Goal: Task Accomplishment & Management: Complete application form

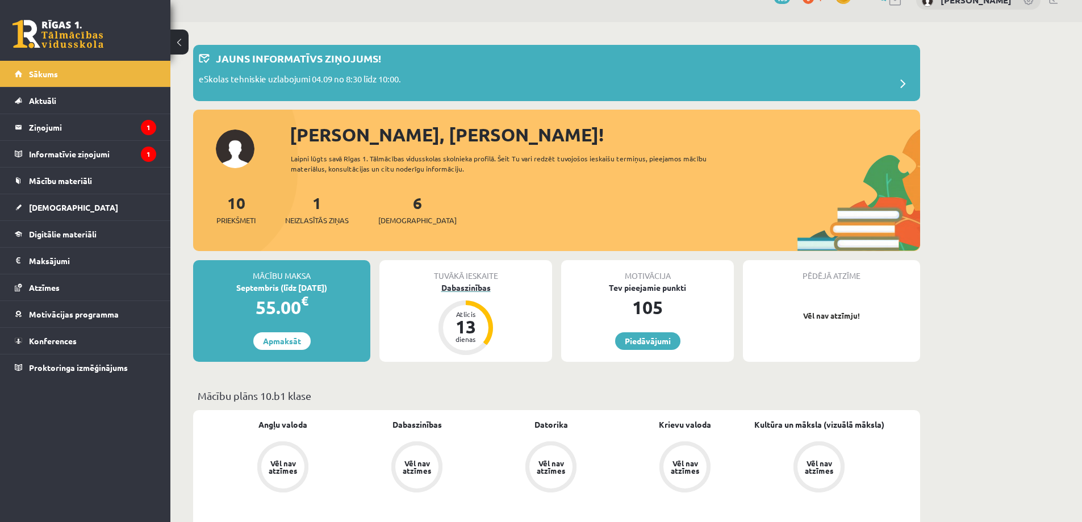
scroll to position [57, 0]
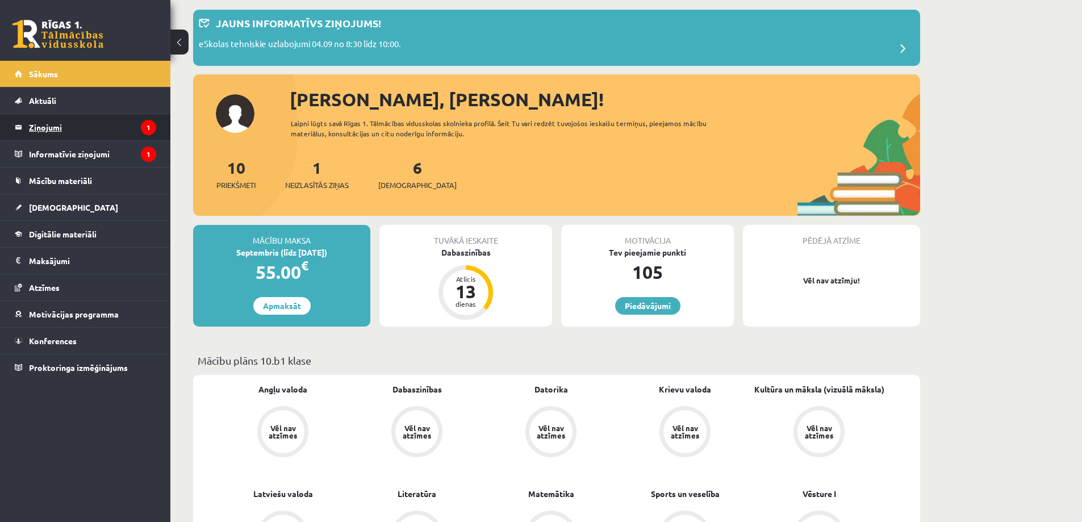
click at [95, 128] on legend "Ziņojumi 1" at bounding box center [92, 127] width 127 height 26
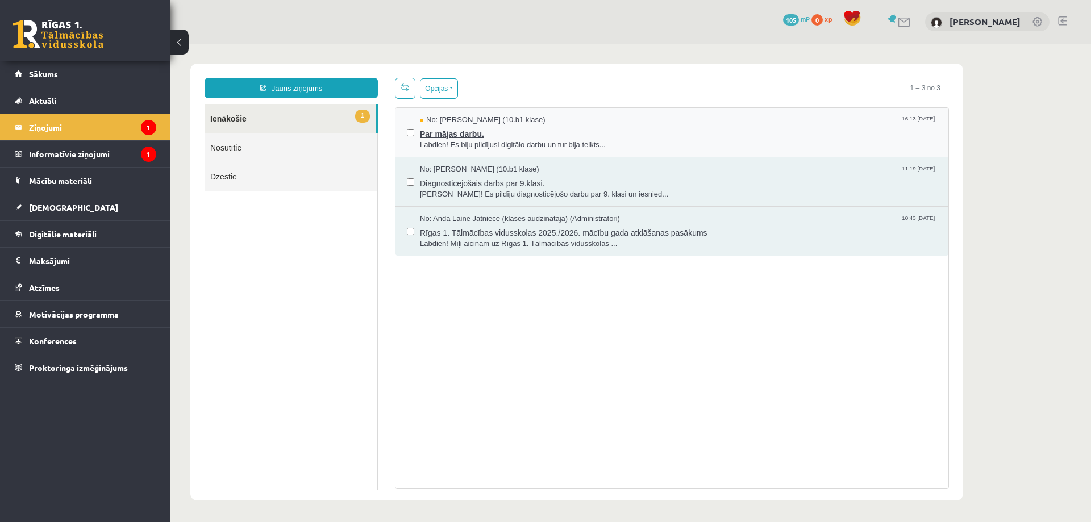
click at [664, 131] on span "Par mājas darbu." at bounding box center [678, 133] width 517 height 14
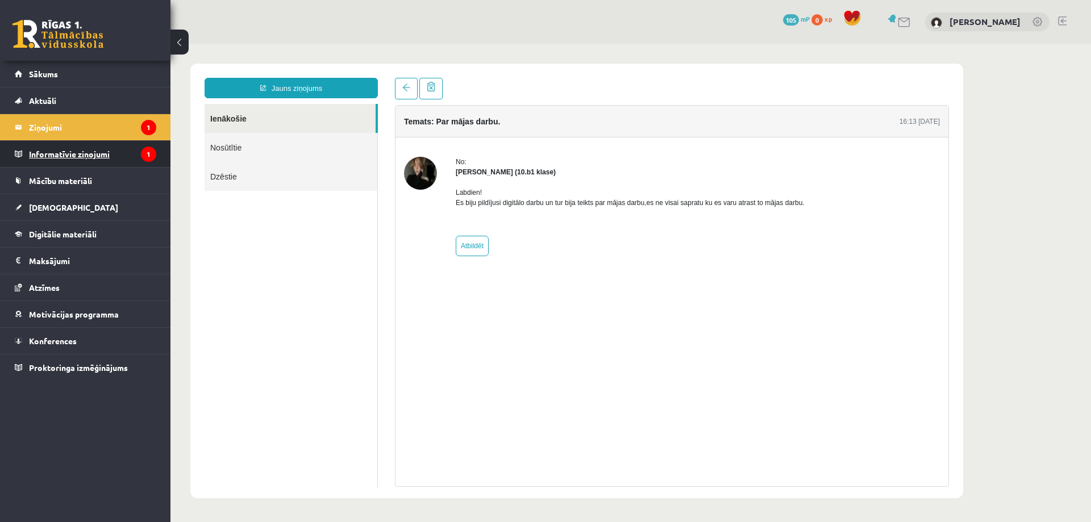
click at [71, 153] on legend "Informatīvie ziņojumi 1" at bounding box center [92, 154] width 127 height 26
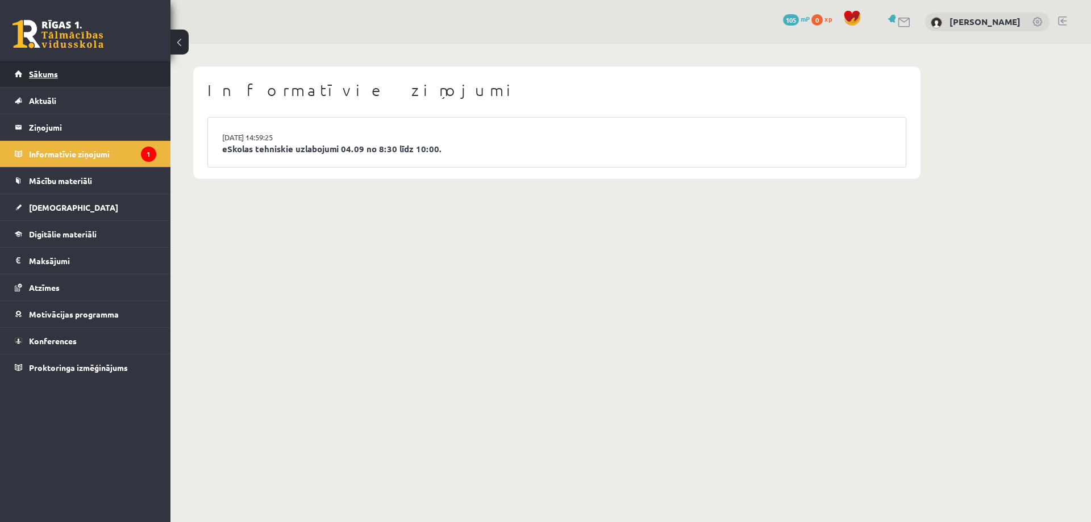
click at [61, 79] on link "Sākums" at bounding box center [85, 74] width 141 height 26
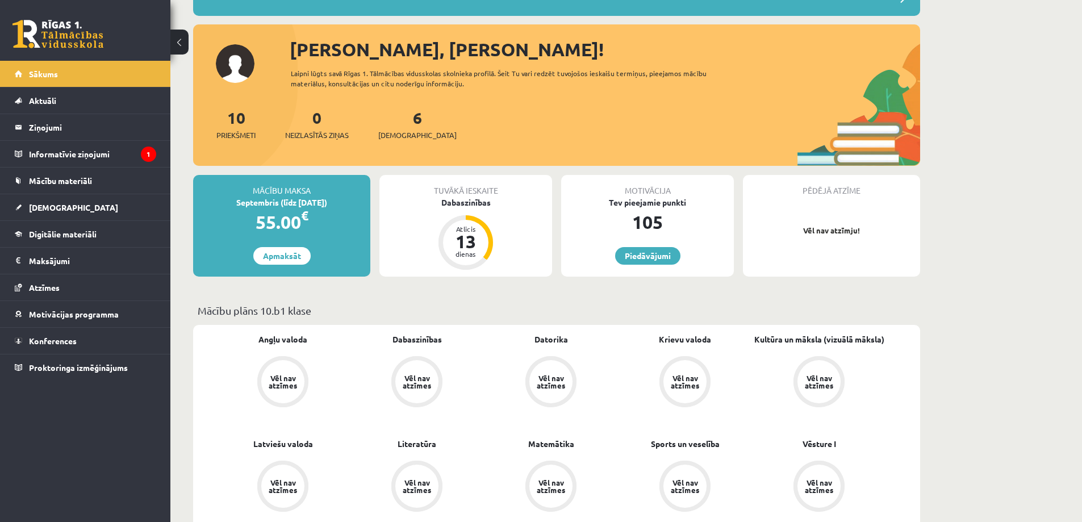
scroll to position [114, 0]
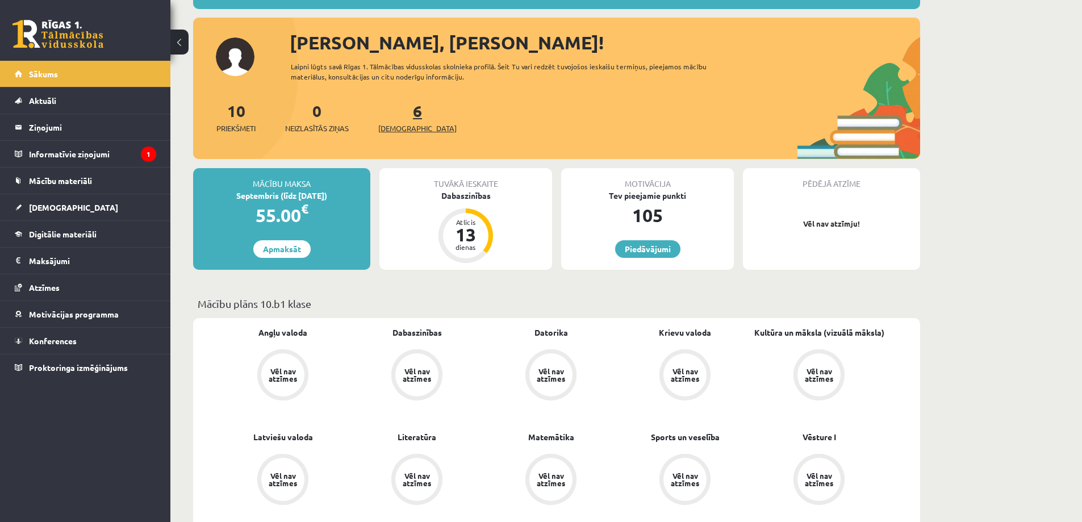
click at [405, 124] on span "[DEMOGRAPHIC_DATA]" at bounding box center [417, 128] width 78 height 11
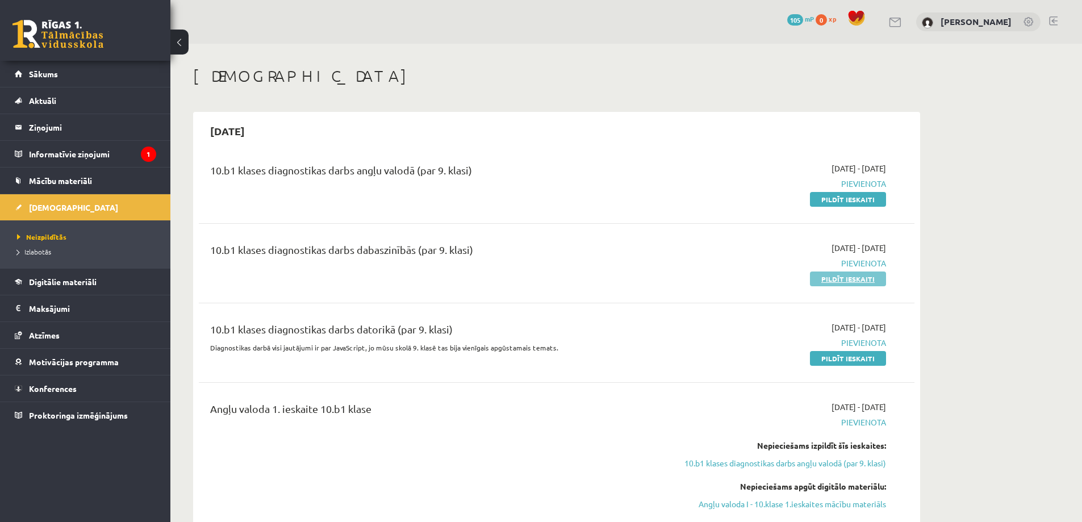
click at [866, 280] on link "Pildīt ieskaiti" at bounding box center [848, 279] width 76 height 15
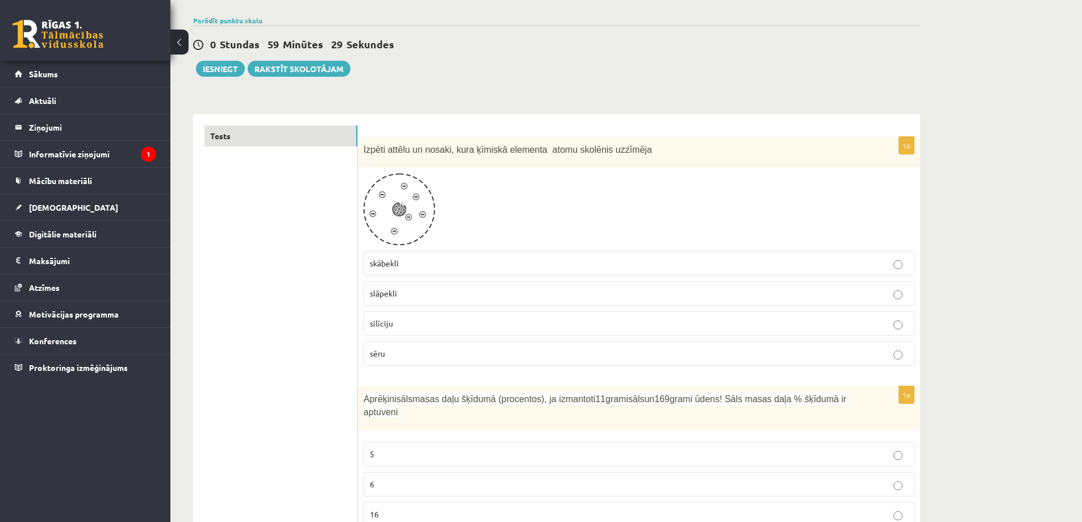
scroll to position [114, 0]
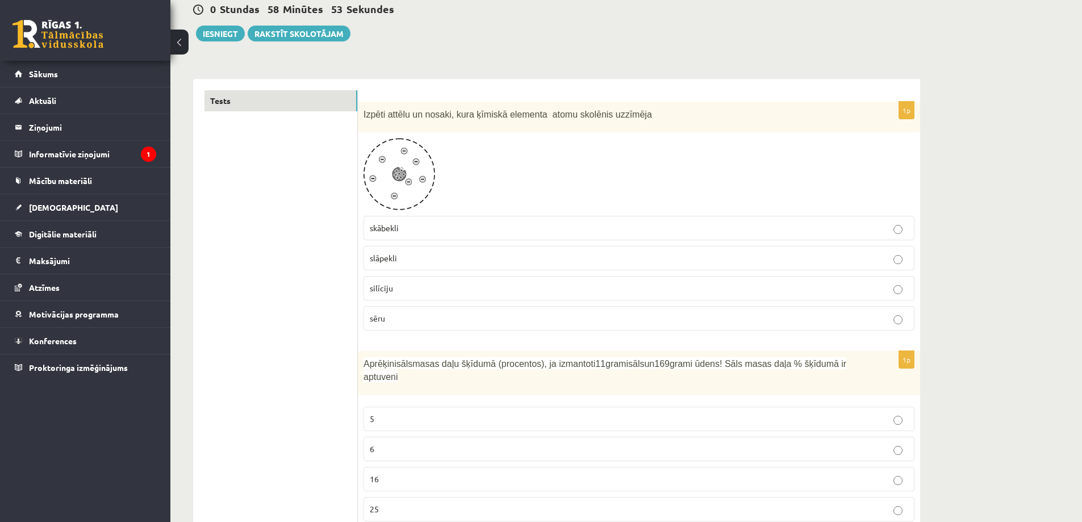
click at [402, 294] on p "silīciju" at bounding box center [639, 288] width 539 height 12
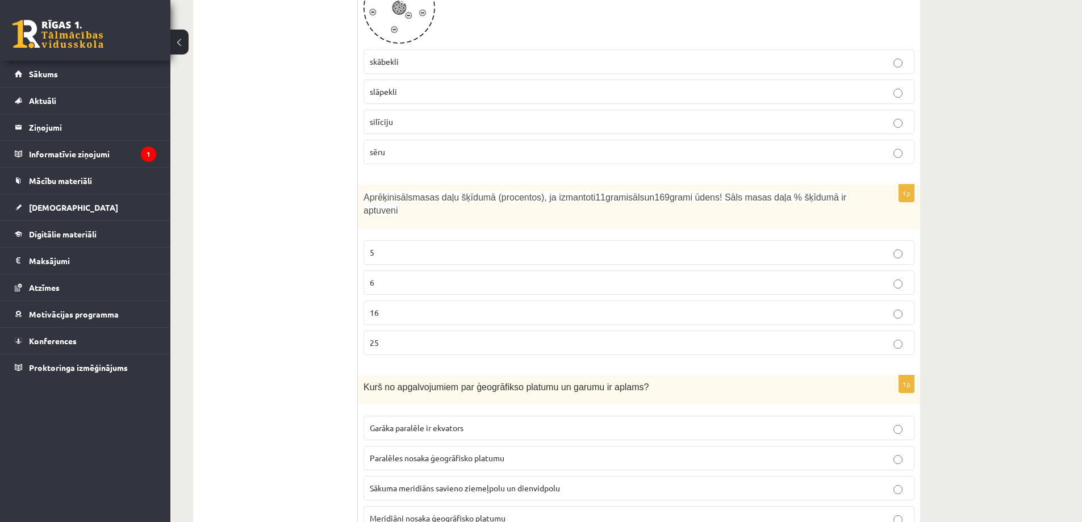
scroll to position [284, 0]
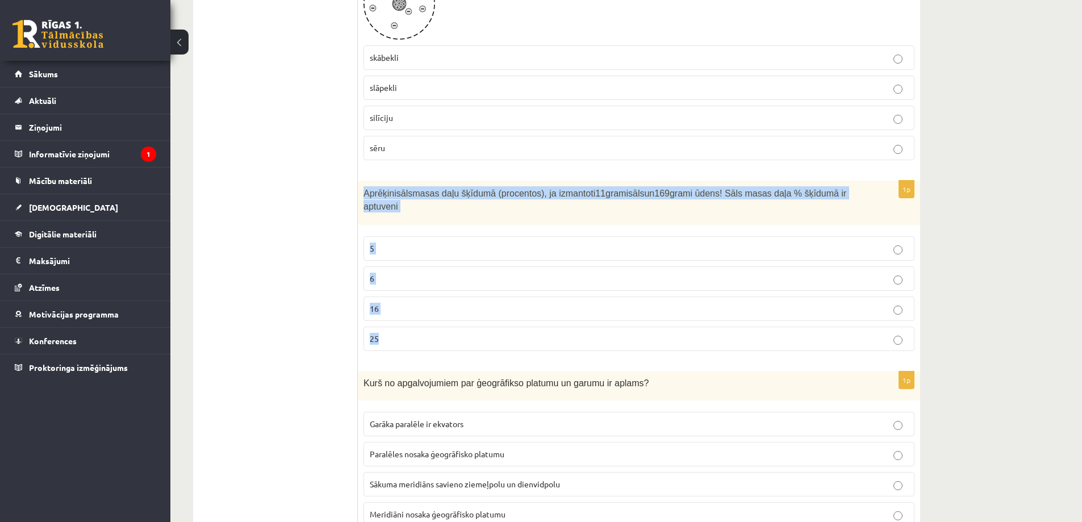
drag, startPoint x: 362, startPoint y: 194, endPoint x: 634, endPoint y: 324, distance: 301.2
click at [634, 324] on div "1p Aprēķini sāls masas daļu šķīdumā (procentos), ja izmantoti 11 grami sāls un …" at bounding box center [639, 271] width 563 height 180
copy div "Aprēķini sāls masas daļu šķīdumā (procentos), ja izmantoti 11 grami sāls un 169…"
click at [395, 273] on p "6" at bounding box center [639, 279] width 539 height 12
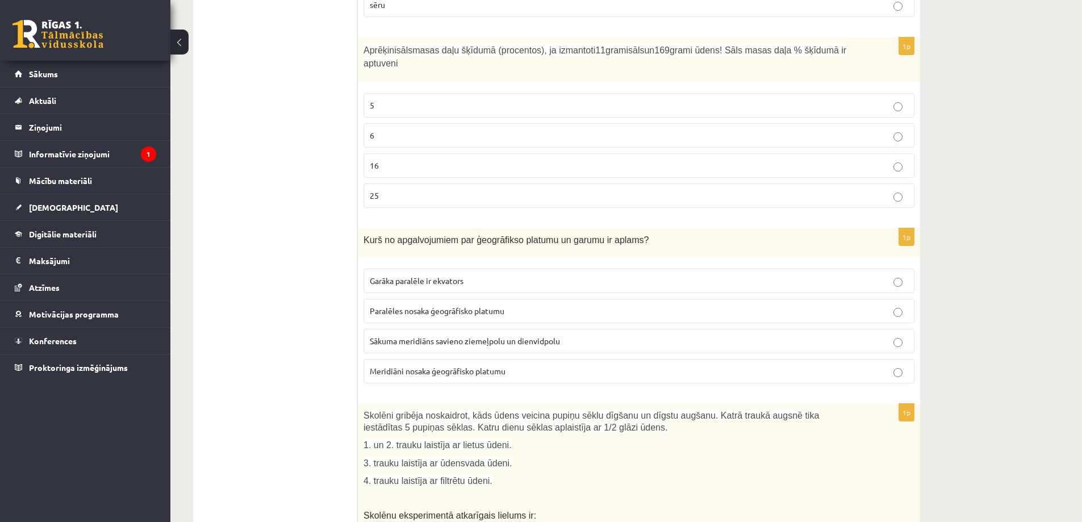
scroll to position [511, 0]
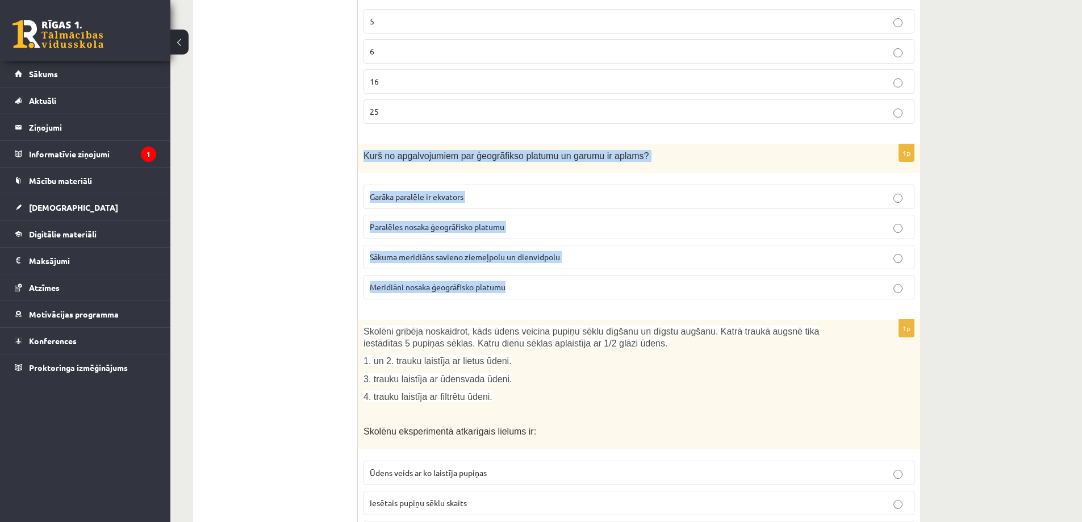
drag, startPoint x: 361, startPoint y: 144, endPoint x: 581, endPoint y: 287, distance: 262.9
click at [581, 287] on div "1p Kurš no apgalvojumiem par ģeogrāfikso platumu un garumu ir aplams? Garāka pa…" at bounding box center [639, 226] width 563 height 164
copy div "Kurš no apgalvojumiem par ģeogrāfikso platumu un garumu ir aplams? Garāka paral…"
click at [528, 281] on p "Meridiāni nosaka ģeogrāfisko platumu" at bounding box center [639, 287] width 539 height 12
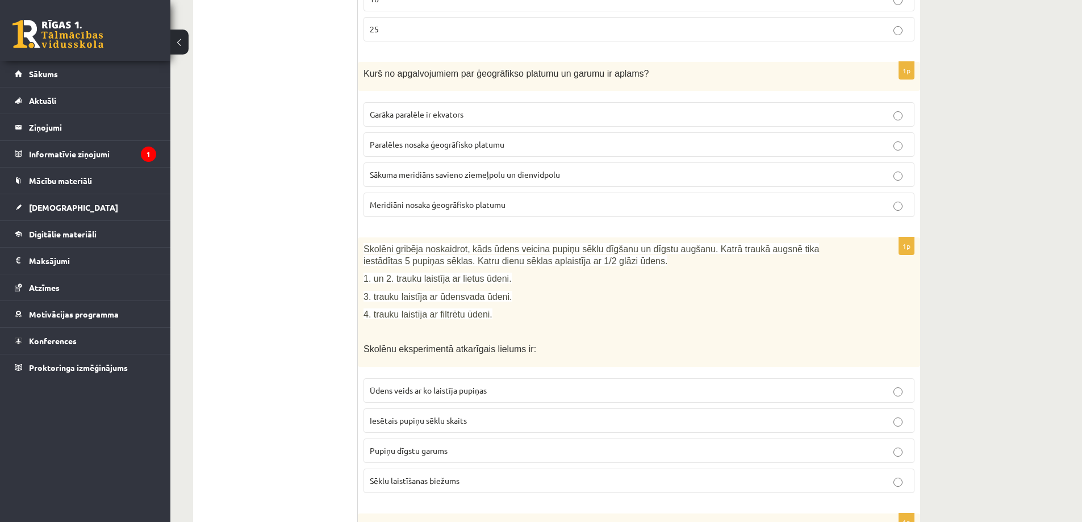
scroll to position [682, 0]
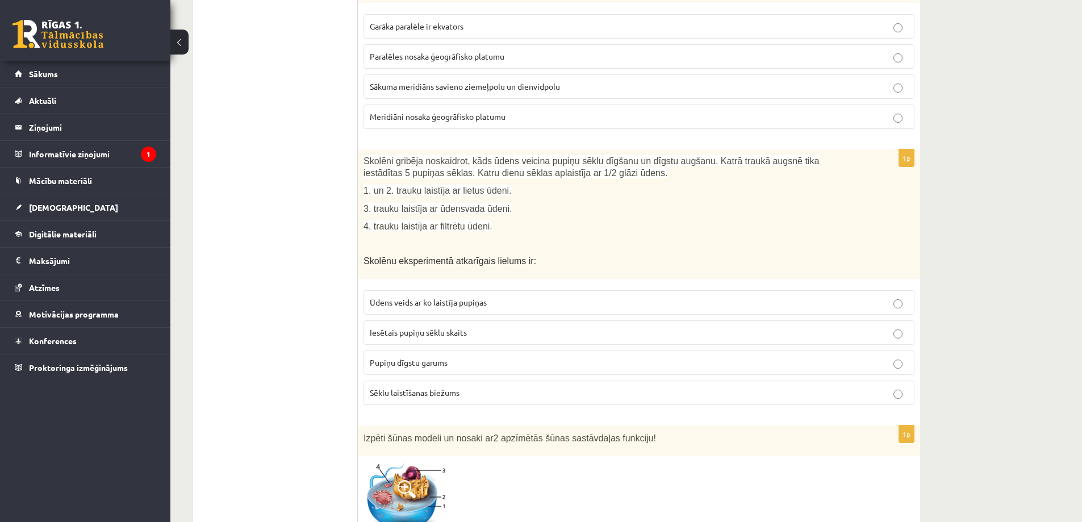
click at [443, 297] on span "Ūdens veids ar ko laistīja pupiņas" at bounding box center [428, 302] width 117 height 10
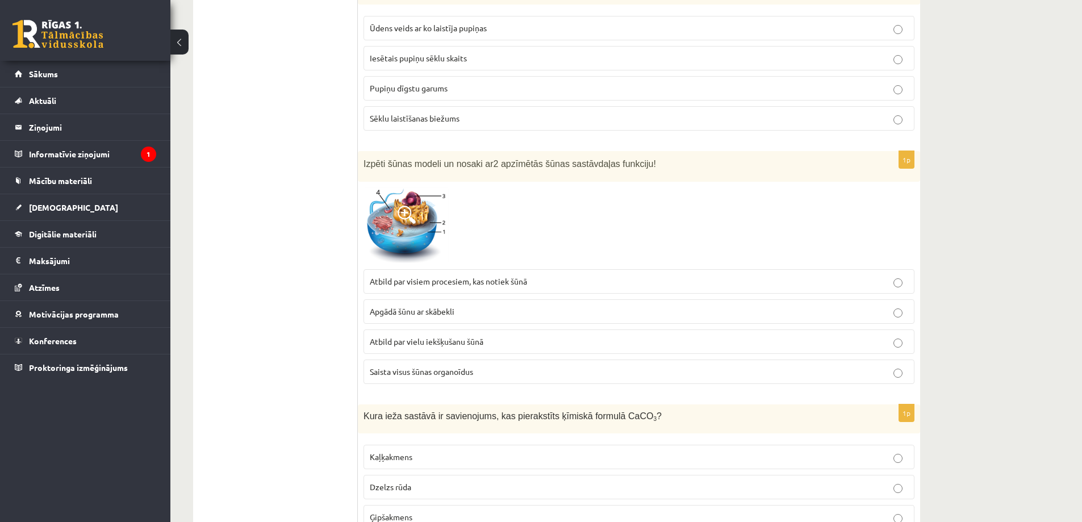
scroll to position [966, 0]
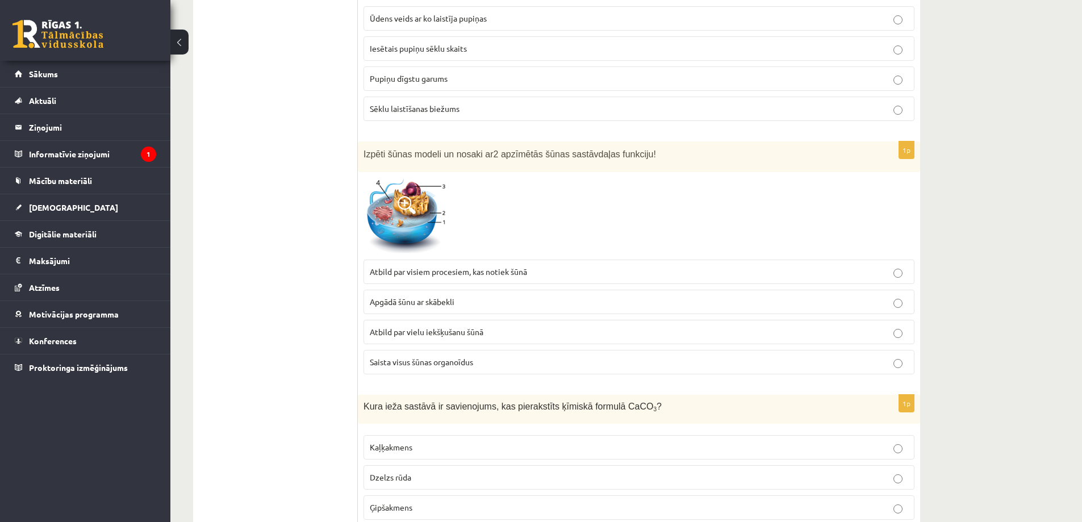
click at [425, 208] on img at bounding box center [406, 216] width 85 height 76
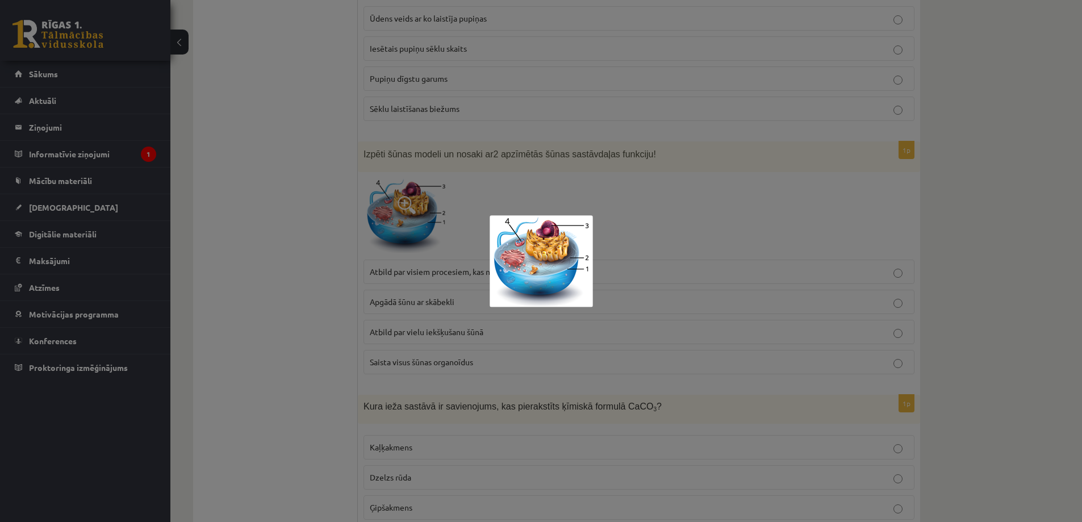
click at [634, 202] on div at bounding box center [541, 261] width 1082 height 522
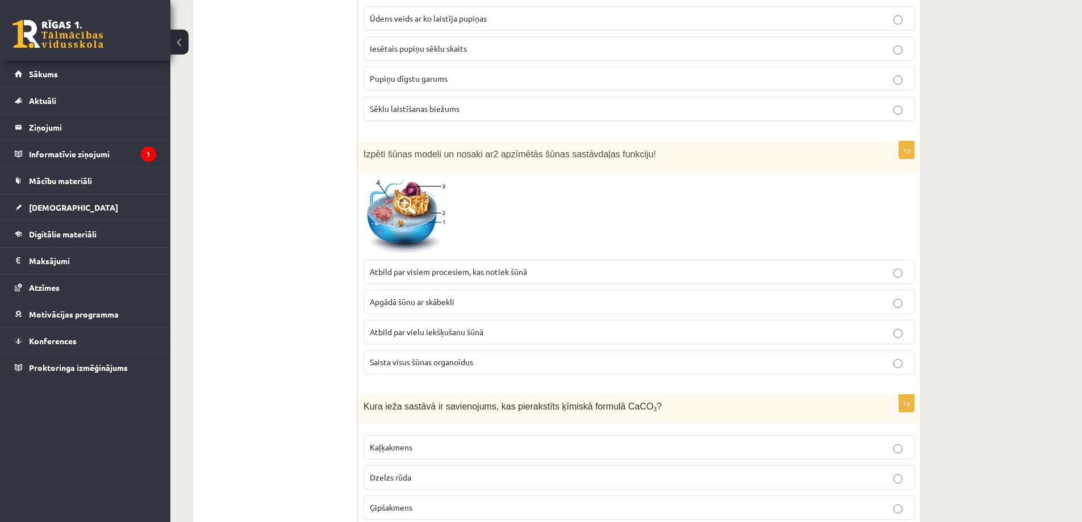
click at [399, 267] on span "Atbild par visiem procesiem, kas notiek šūnā" at bounding box center [448, 272] width 157 height 10
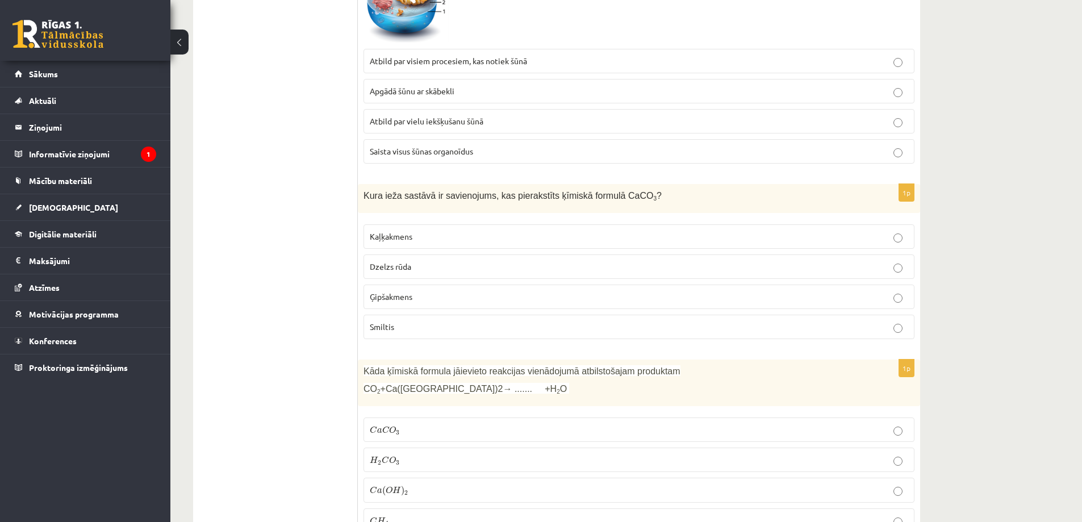
scroll to position [1193, 0]
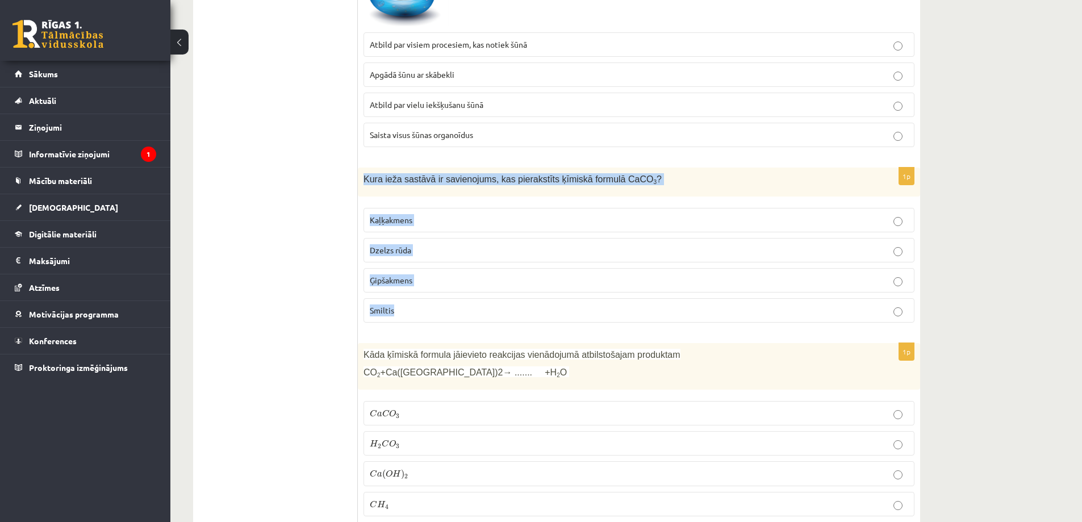
drag, startPoint x: 359, startPoint y: 160, endPoint x: 745, endPoint y: 288, distance: 406.3
click at [745, 288] on div "1p Kura ieža sastāvā ir savienojums, kas pierakstīts ķīmiskā formulā CaCO 3 ? K…" at bounding box center [639, 250] width 563 height 164
copy div "Kura ieža sastāvā ir savienojums, kas pierakstīts ķīmiskā formulā CaCO 3 ? Kaļķ…"
click at [452, 214] on p "Kaļķakmens" at bounding box center [639, 220] width 539 height 12
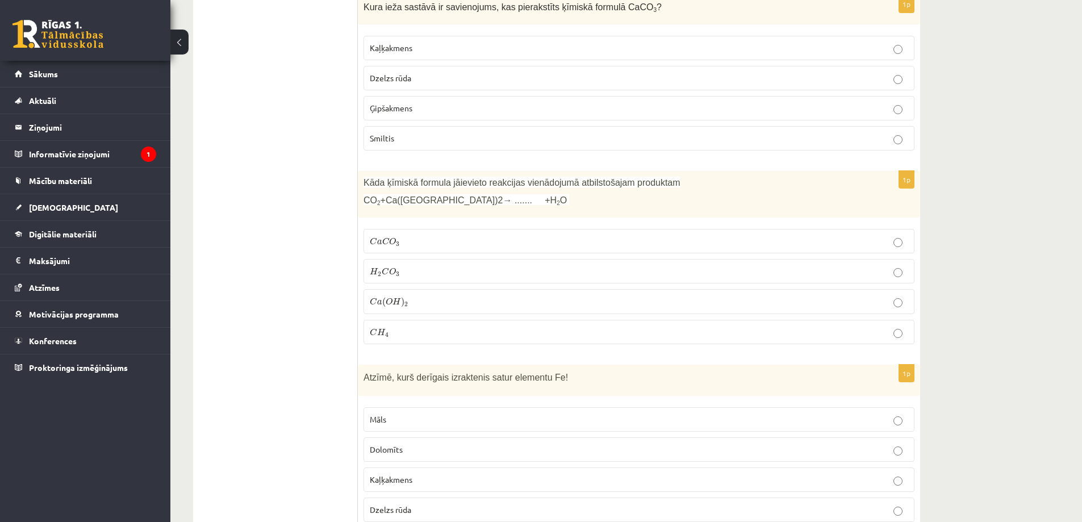
scroll to position [1421, 0]
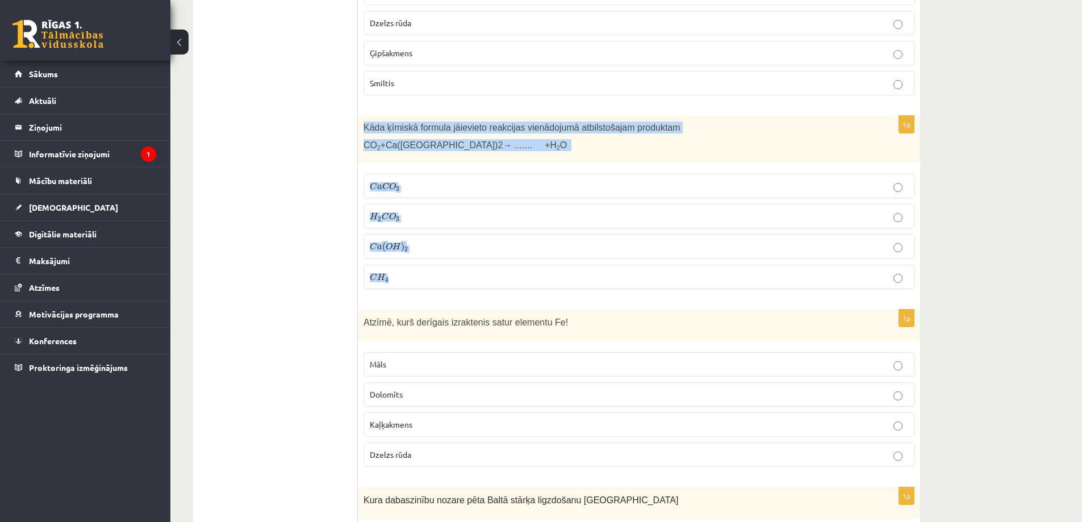
drag, startPoint x: 361, startPoint y: 115, endPoint x: 457, endPoint y: 273, distance: 184.9
click at [457, 273] on div "1p Kāda ķīmiskā formula jāievieto reakcijas vienādojumā atbilstošajam produktam…" at bounding box center [639, 207] width 563 height 183
copy div "Kāda ķīmiskā formula jāievieto reakcijas vienādojumā atbilstošajam produktam CO…"
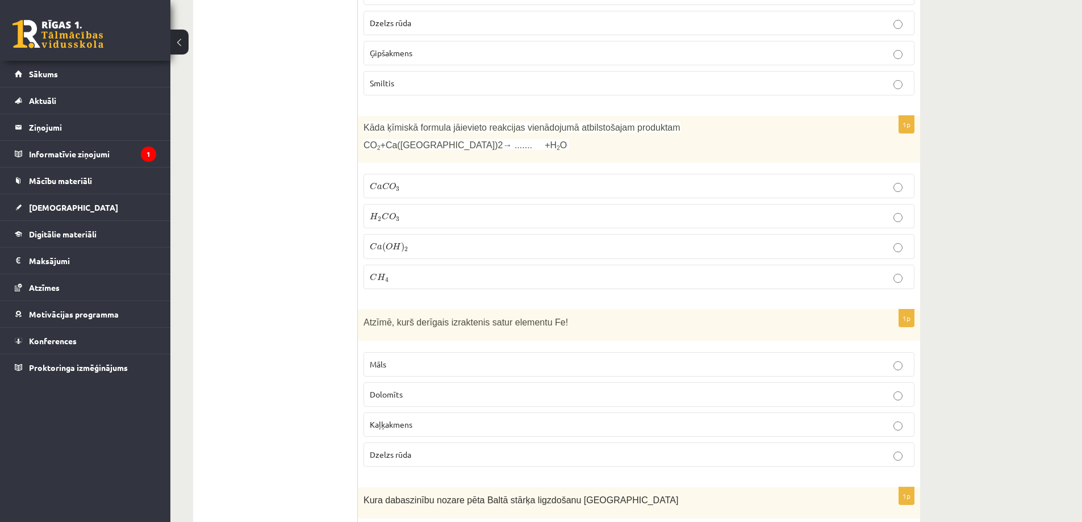
click at [419, 180] on p "C a C O 3 C a C O 3" at bounding box center [639, 186] width 539 height 12
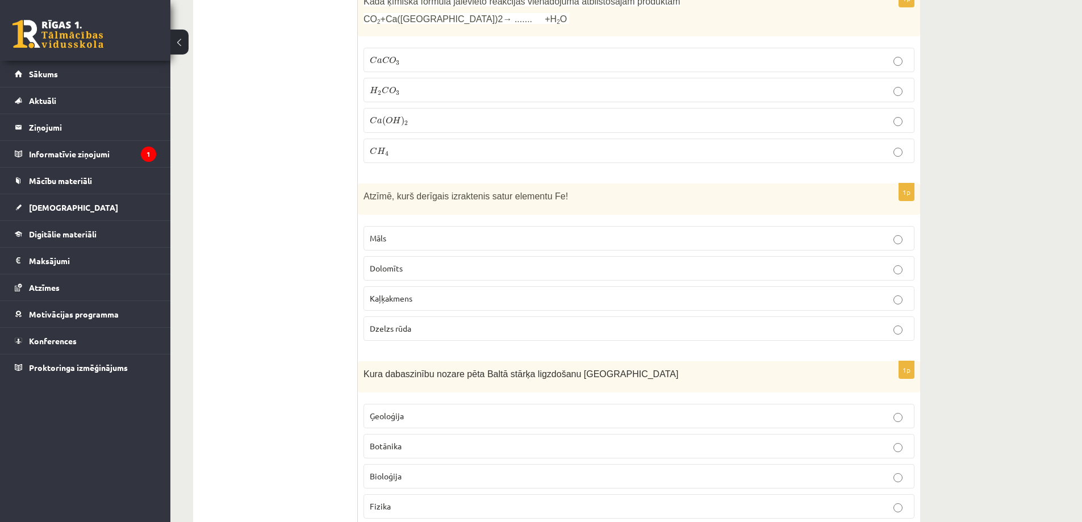
scroll to position [1591, 0]
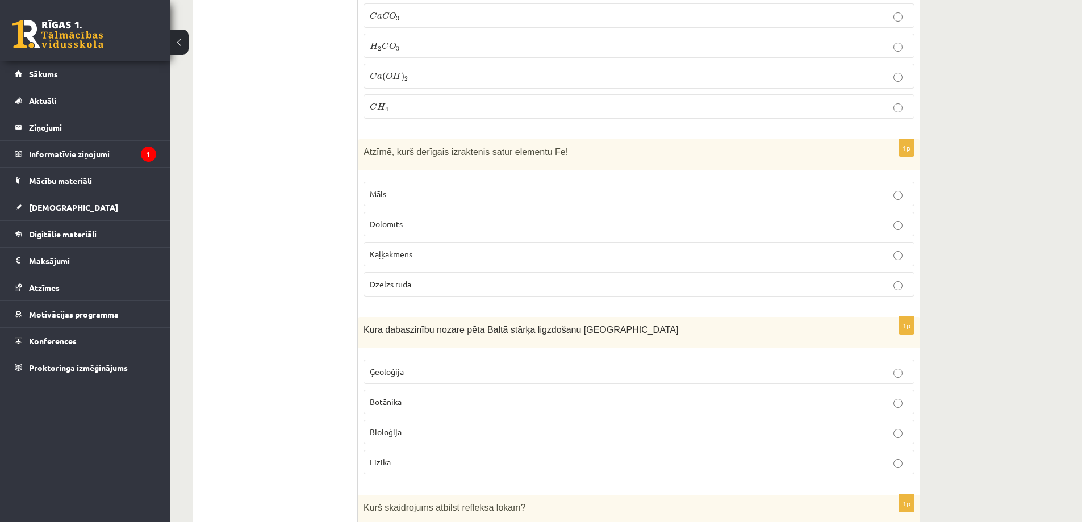
click at [419, 278] on p "Dzelzs rūda" at bounding box center [639, 284] width 539 height 12
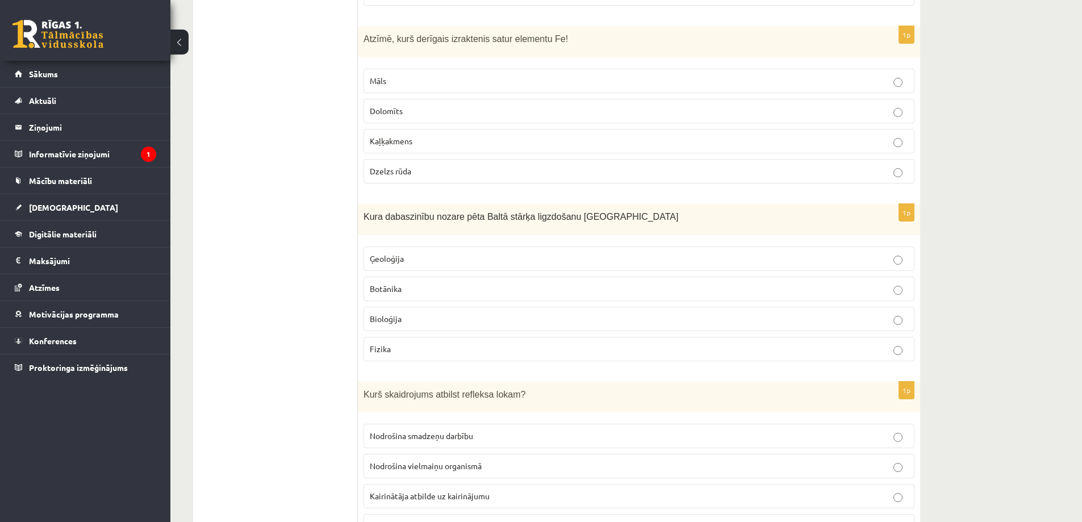
scroll to position [1705, 0]
click at [401, 313] on span "Bioloģija" at bounding box center [386, 318] width 32 height 10
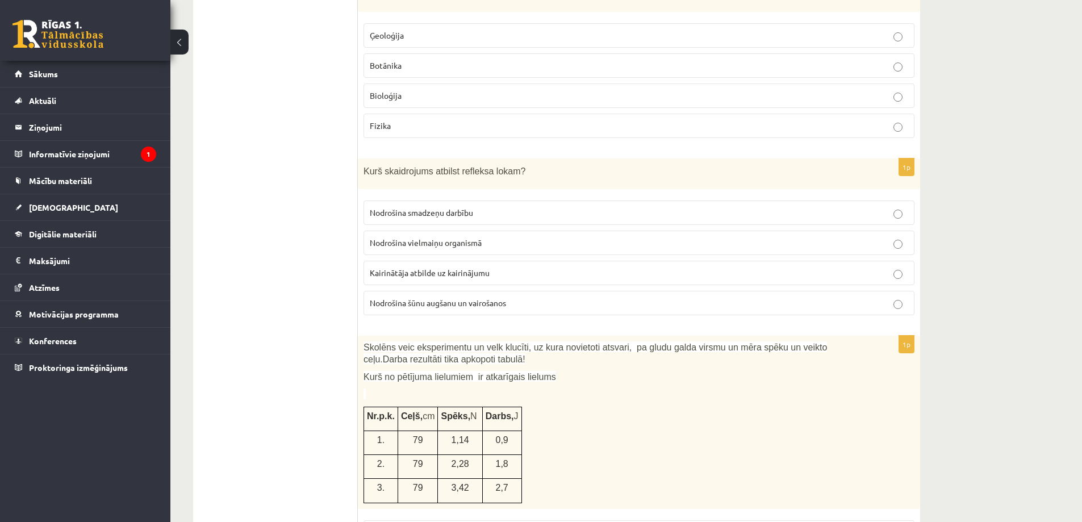
scroll to position [1932, 0]
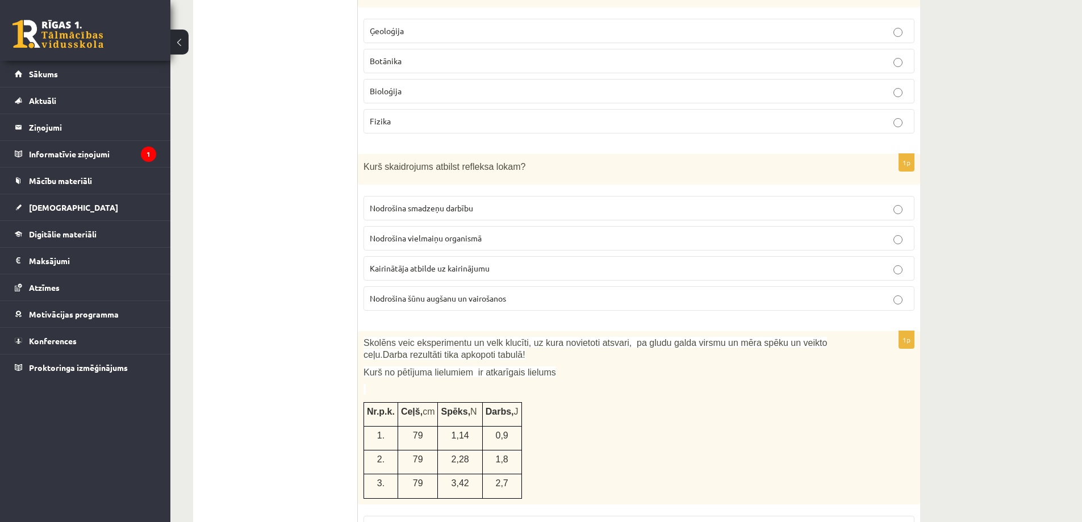
click at [468, 203] on span "Nodrošina smadzeņu darbību" at bounding box center [421, 208] width 103 height 10
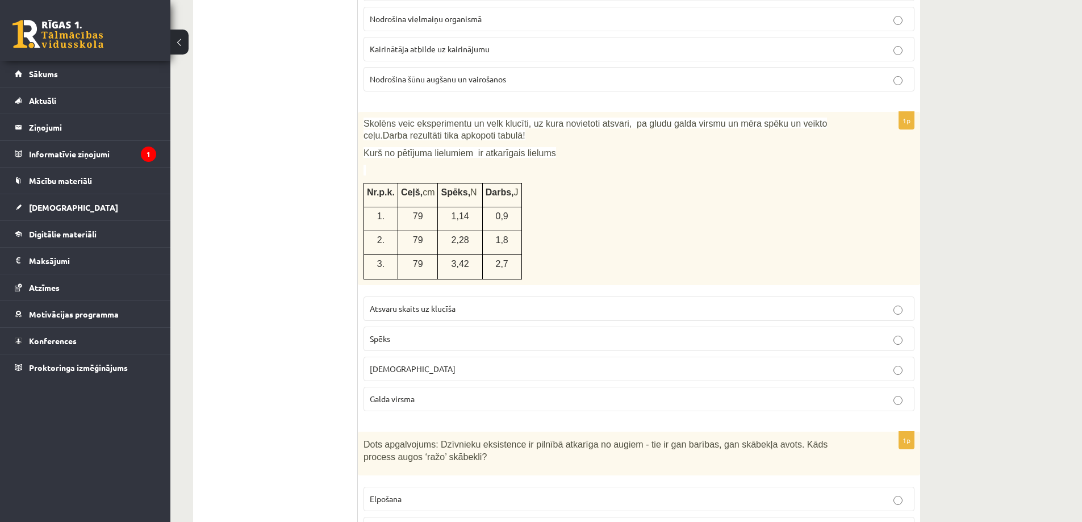
scroll to position [2159, 0]
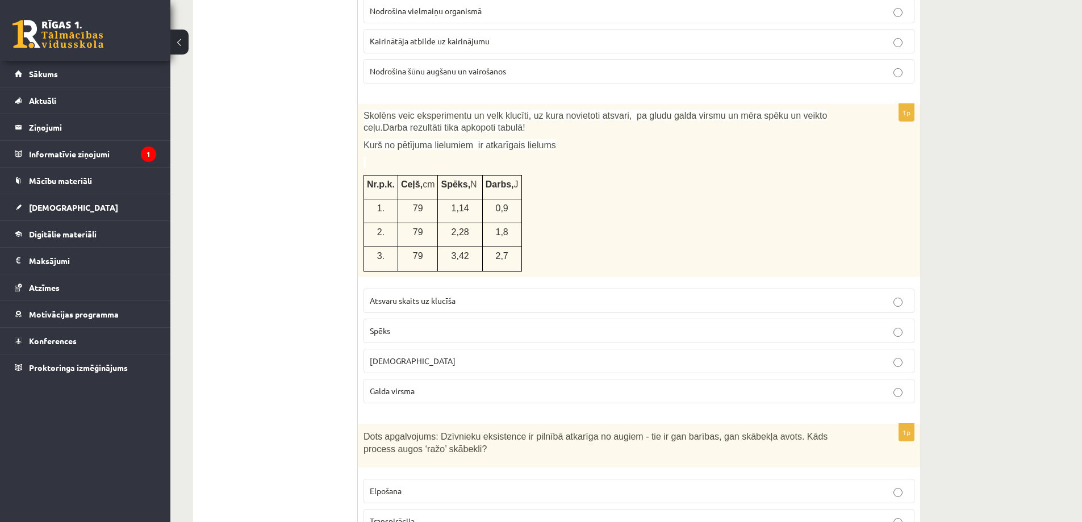
click at [401, 325] on p "Spēks" at bounding box center [639, 331] width 539 height 12
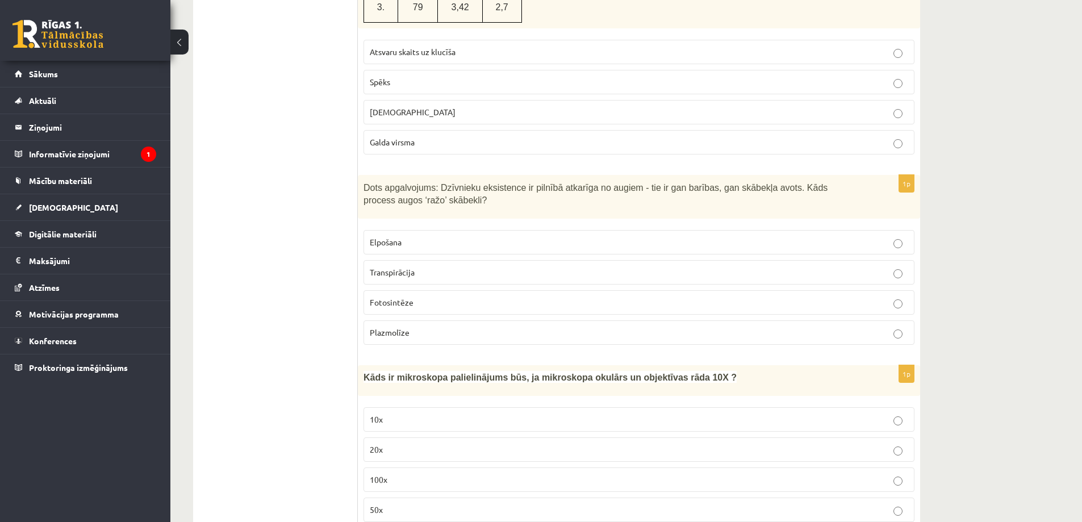
scroll to position [2330, 0]
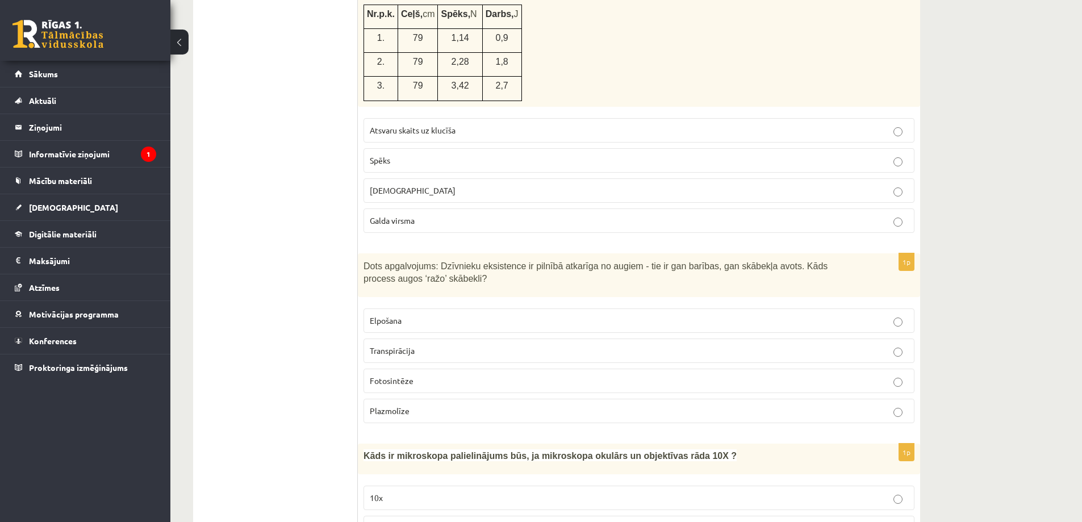
click at [426, 375] on p "Fotosintēze" at bounding box center [639, 381] width 539 height 12
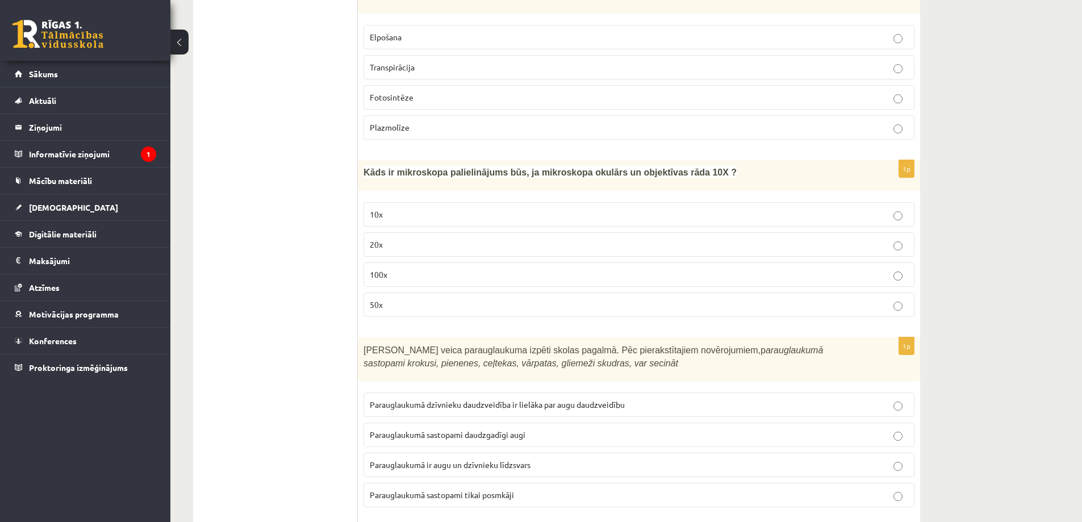
scroll to position [2614, 0]
click at [388, 268] on p "100x" at bounding box center [639, 274] width 539 height 12
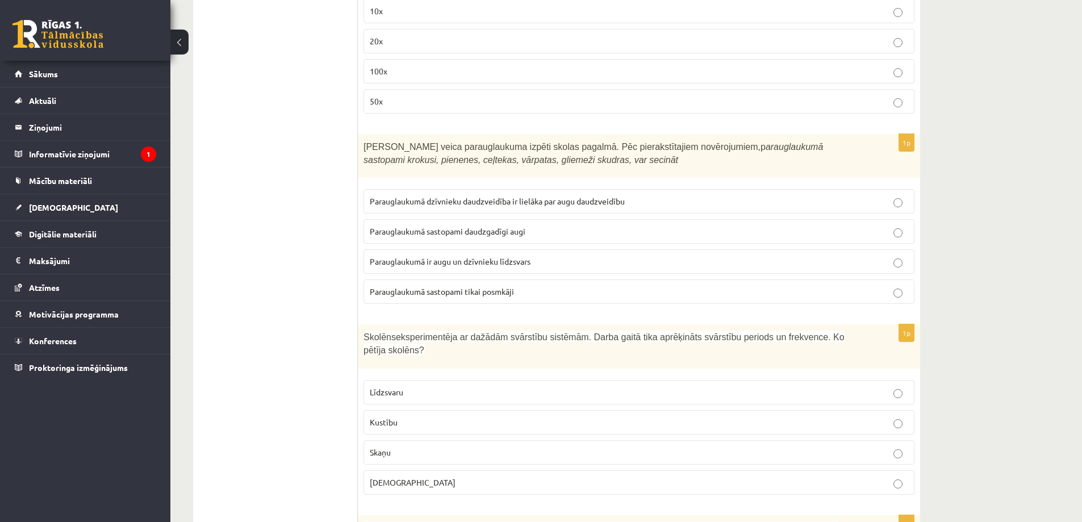
scroll to position [2841, 0]
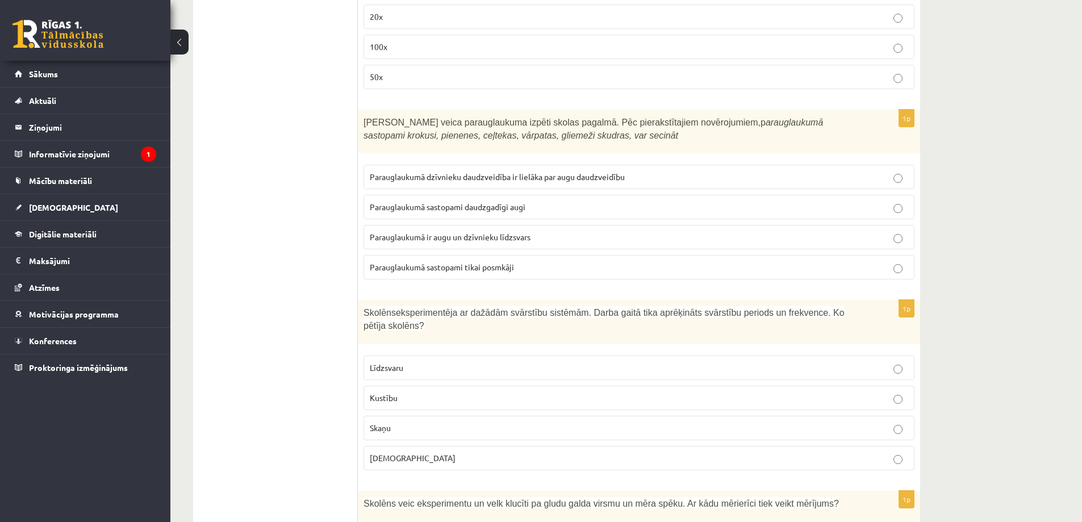
click at [409, 232] on span "Parauglaukumā ir augu un dzīvnieku līdzsvars" at bounding box center [450, 237] width 161 height 10
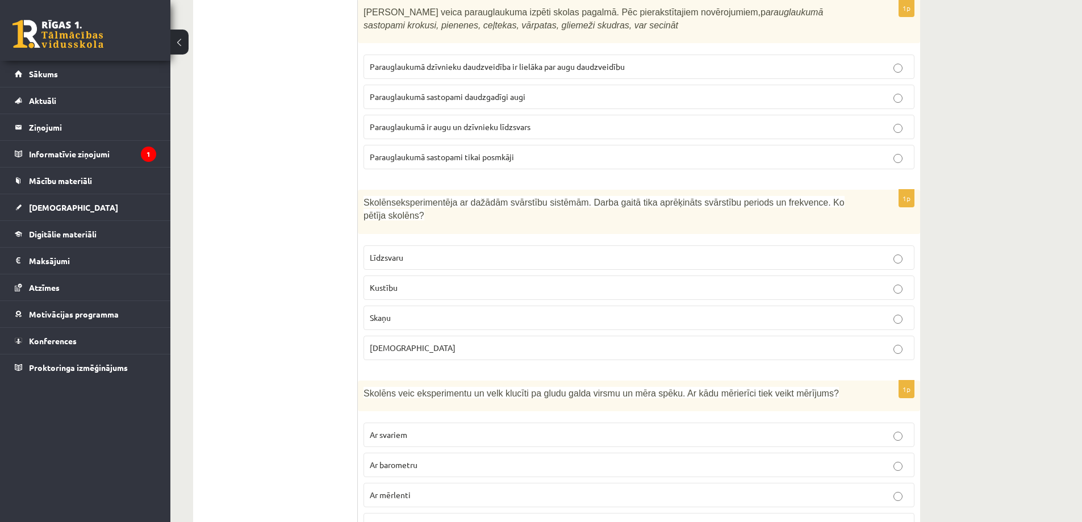
scroll to position [2955, 0]
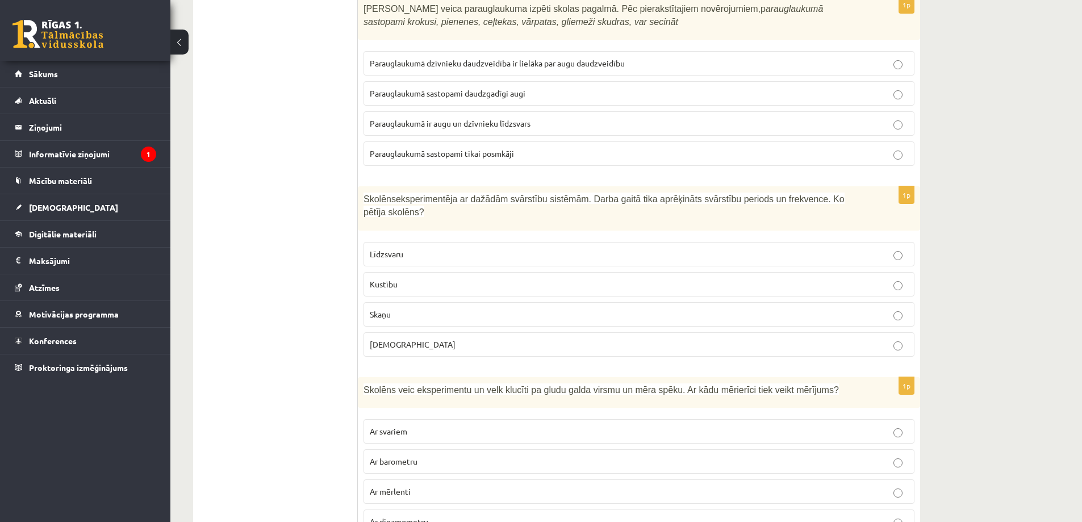
click at [419, 309] on p "Skaņu" at bounding box center [639, 315] width 539 height 12
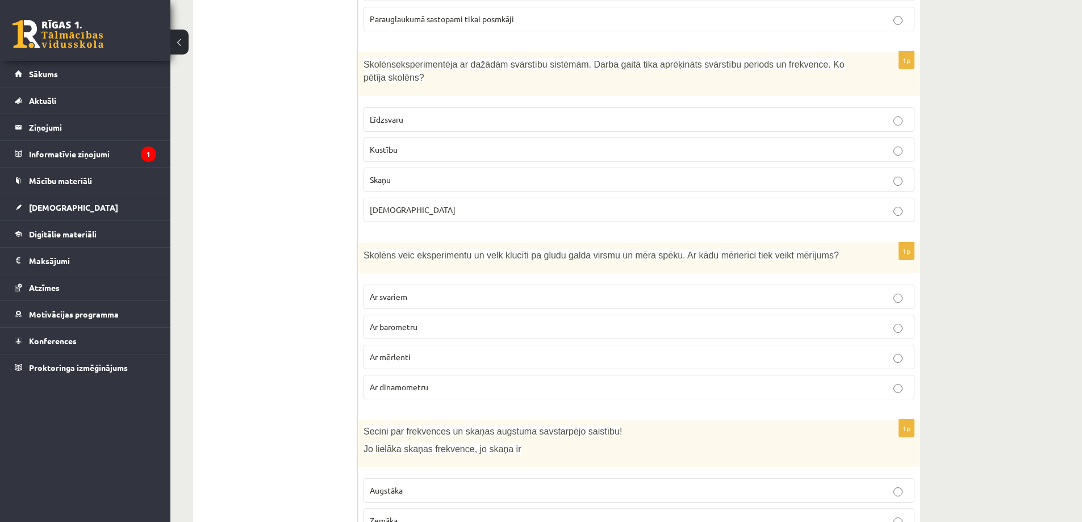
scroll to position [3125, 0]
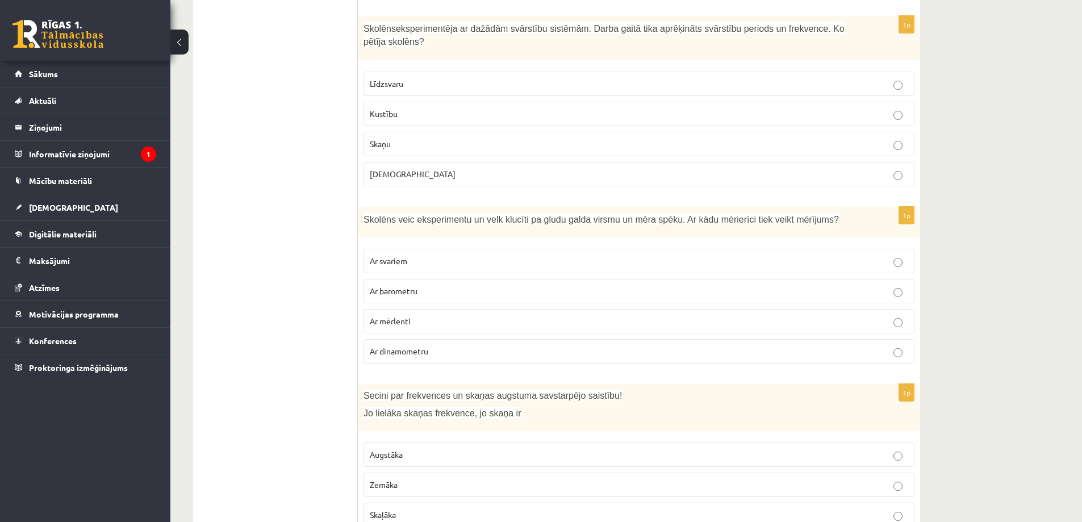
click at [384, 346] on span "Ar dinamometru" at bounding box center [399, 351] width 59 height 10
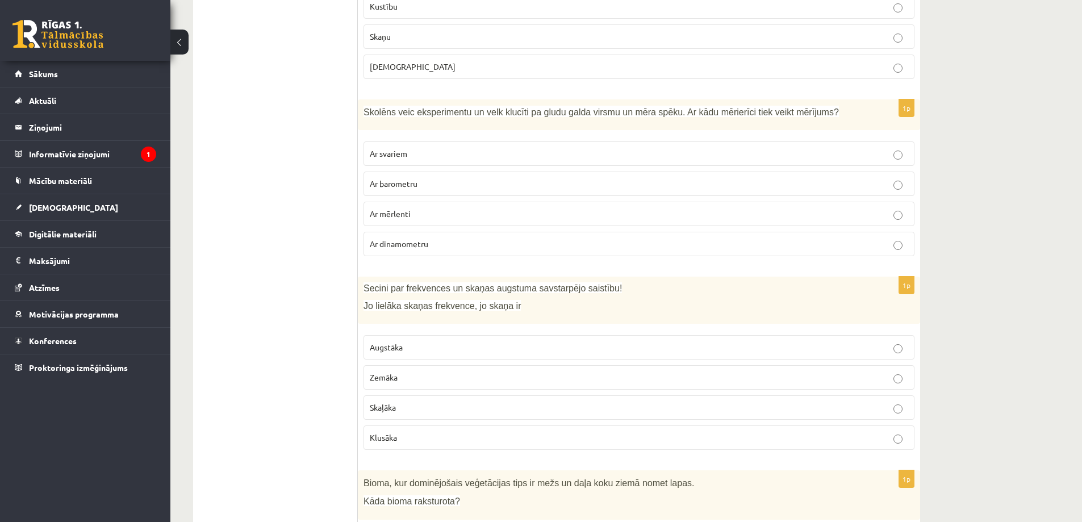
scroll to position [3239, 0]
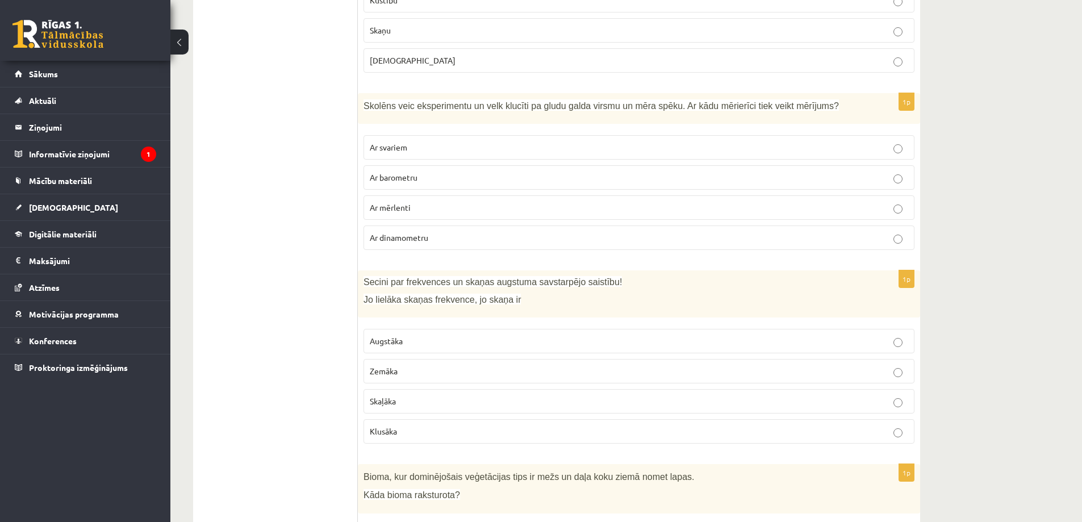
click at [390, 336] on span "Augstāka" at bounding box center [386, 341] width 33 height 10
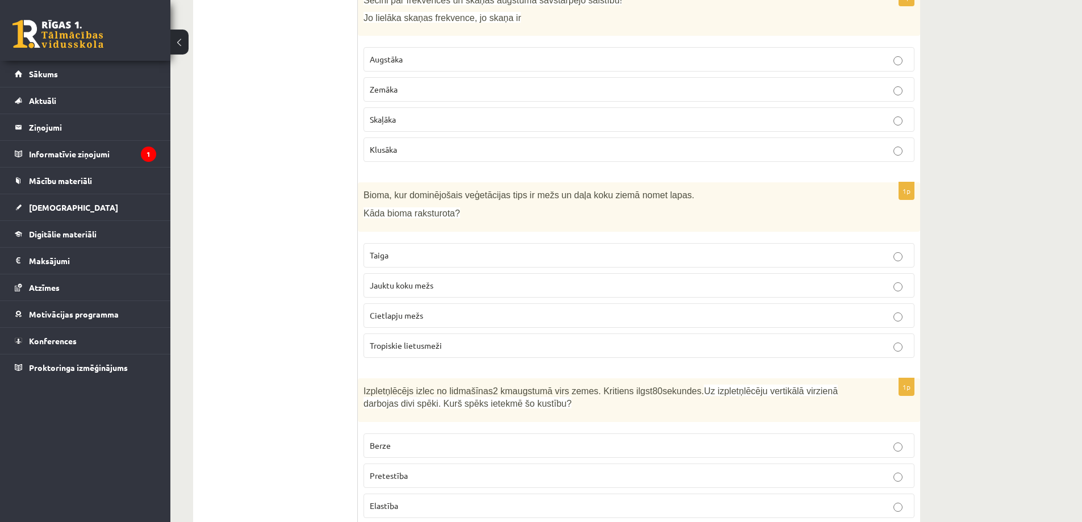
scroll to position [3523, 0]
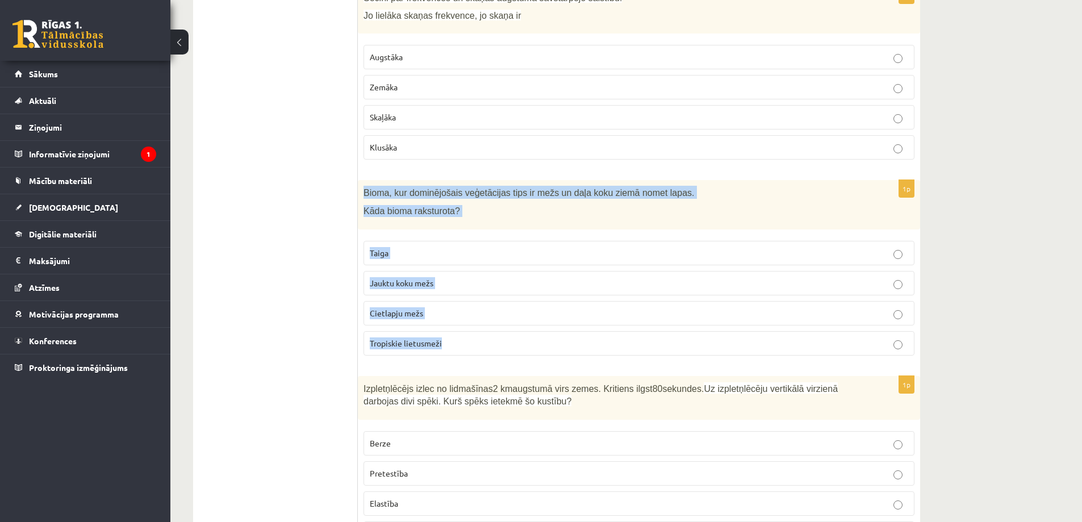
drag, startPoint x: 364, startPoint y: 163, endPoint x: 485, endPoint y: 314, distance: 193.2
click at [485, 314] on div "1p Bioma, kur dominējošais veģetācijas tips ir mežs un daļa koku ziemā nomet la…" at bounding box center [639, 272] width 563 height 185
copy div "Bioma, kur dominējošais veģetācijas tips ir mežs un daļa koku ziemā nomet lapas…"
click at [530, 277] on p "Jauktu koku mežs" at bounding box center [639, 283] width 539 height 12
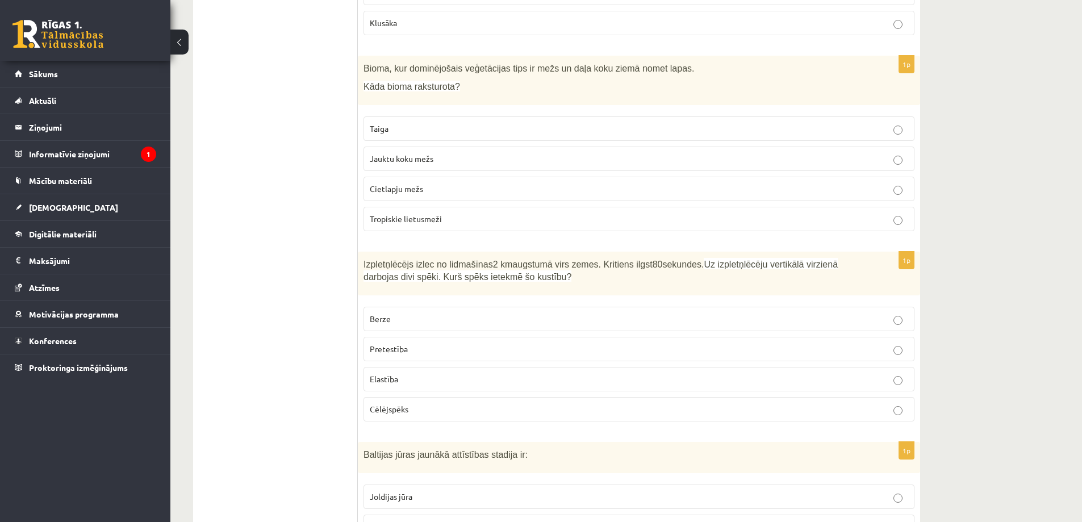
scroll to position [3694, 0]
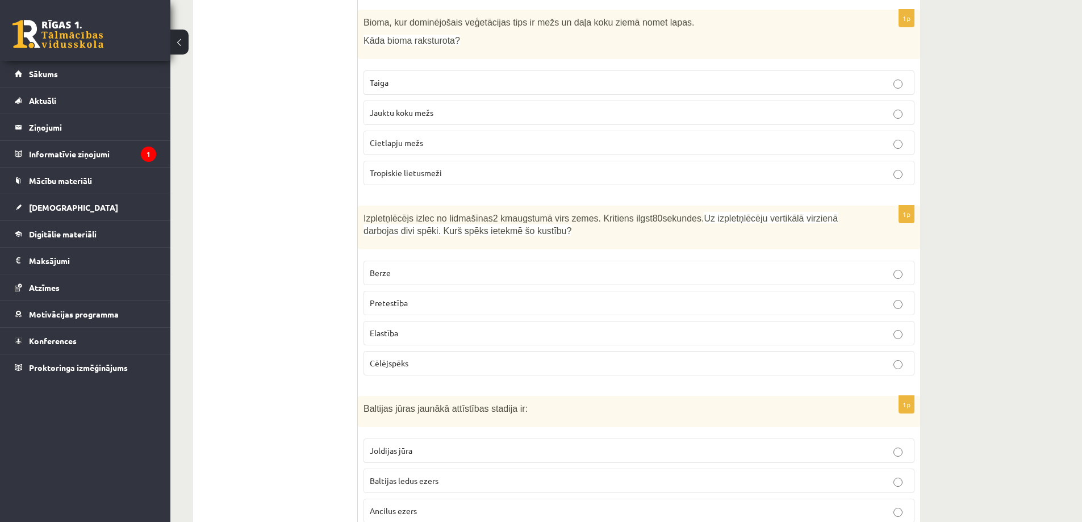
click at [426, 297] on p "Pretestība" at bounding box center [639, 303] width 539 height 12
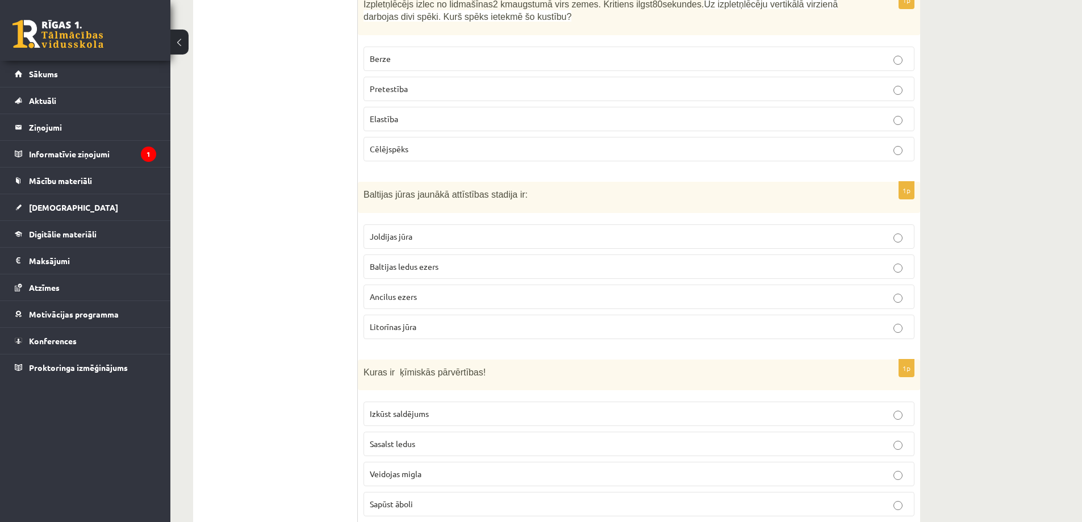
scroll to position [3921, 0]
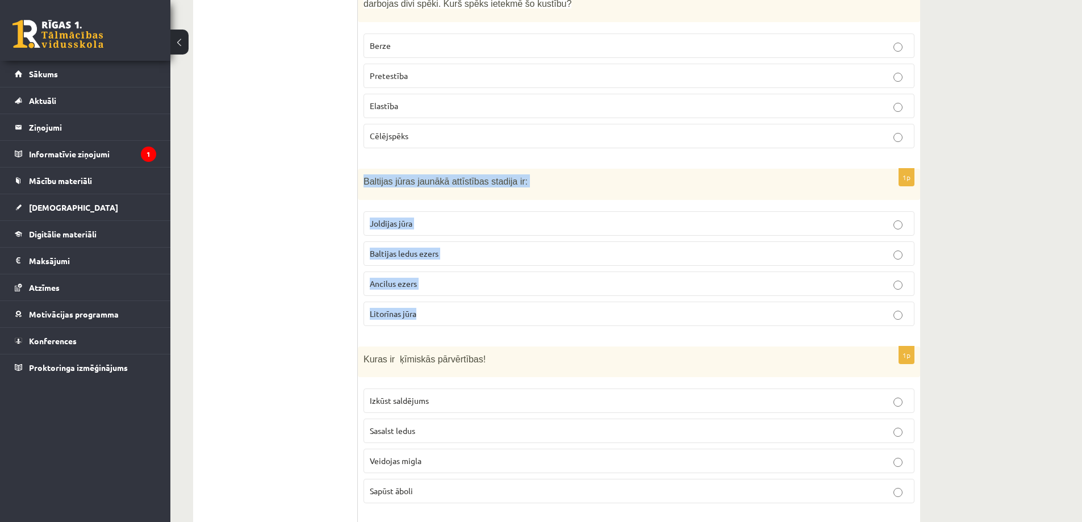
drag, startPoint x: 361, startPoint y: 157, endPoint x: 495, endPoint y: 288, distance: 186.5
click at [495, 288] on div "1p Baltijas jūras jaunākā attīstības stadija ir: Joldijas jūra Baltijas ledus e…" at bounding box center [639, 252] width 563 height 166
copy div "Baltijas jūras jaunākā attīstības stadija ir: Joldijas jūra Baltijas ledus ezer…"
click at [507, 308] on p "Litorīnas jūra" at bounding box center [639, 314] width 539 height 12
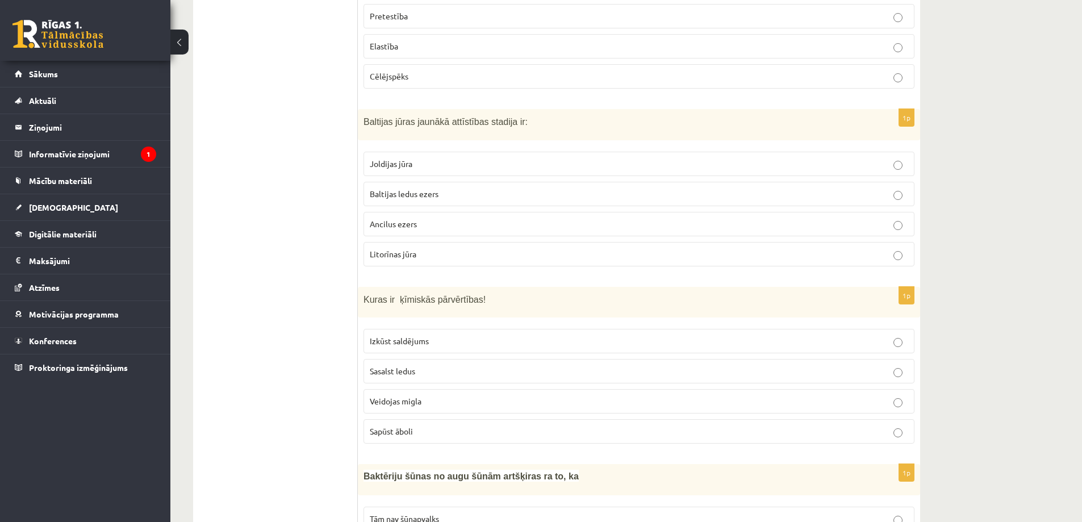
scroll to position [4034, 0]
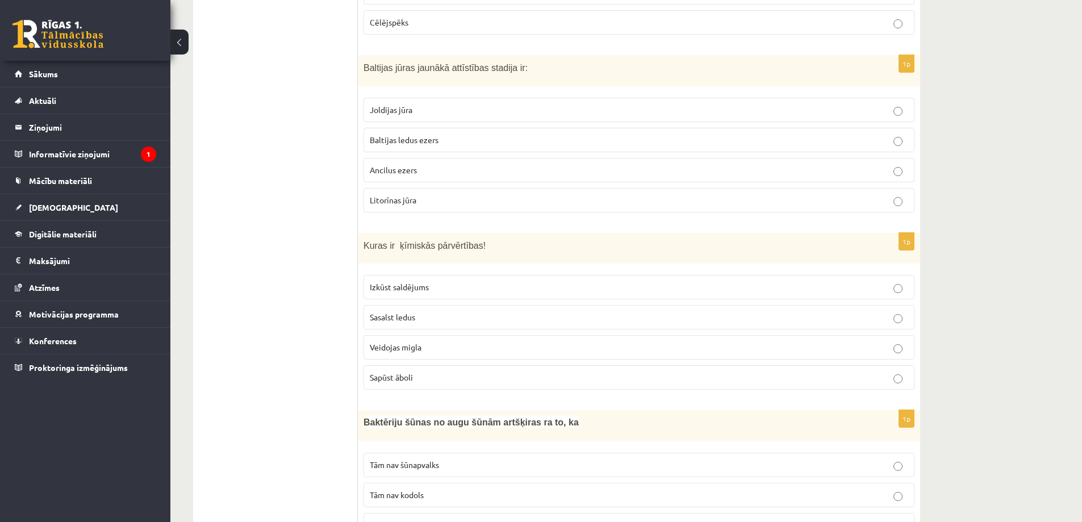
click at [445, 311] on p "Sasalst ledus" at bounding box center [639, 317] width 539 height 12
click at [435, 342] on p "Veidojas migla" at bounding box center [639, 348] width 539 height 12
click at [439, 372] on p "Sapūst āboli" at bounding box center [639, 378] width 539 height 12
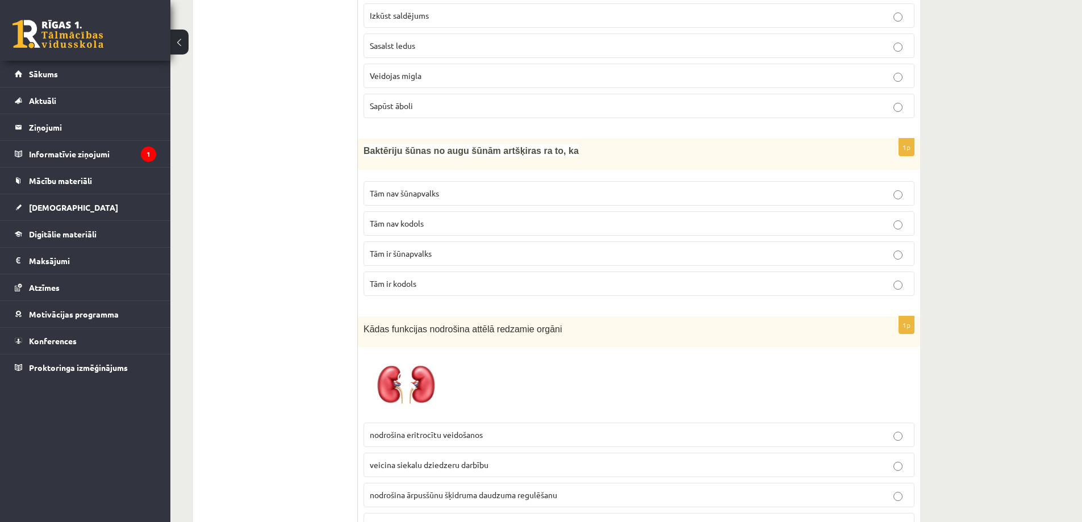
scroll to position [4319, 0]
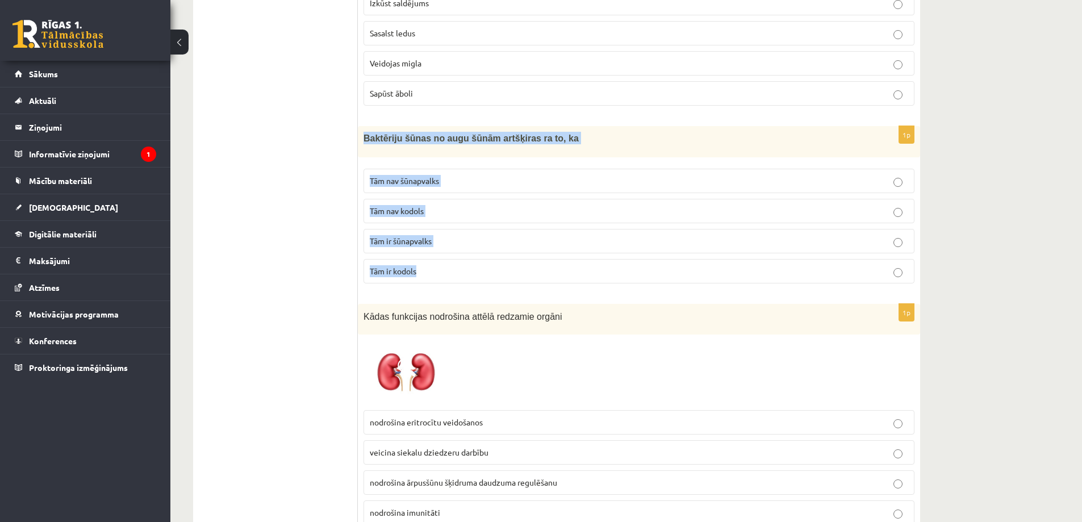
drag, startPoint x: 364, startPoint y: 114, endPoint x: 498, endPoint y: 237, distance: 181.8
click at [498, 237] on div "1p Baktēriju šūnas no augu šūnām artšķiras ra to, ka Tām nav šūnapvalks Tām nav…" at bounding box center [639, 209] width 563 height 166
copy div "Baktēriju šūnas no augu šūnām artšķiras ra to, ka Tām nav šūnapvalks Tām nav ko…"
click at [453, 205] on p "Tām nav kodols" at bounding box center [639, 211] width 539 height 12
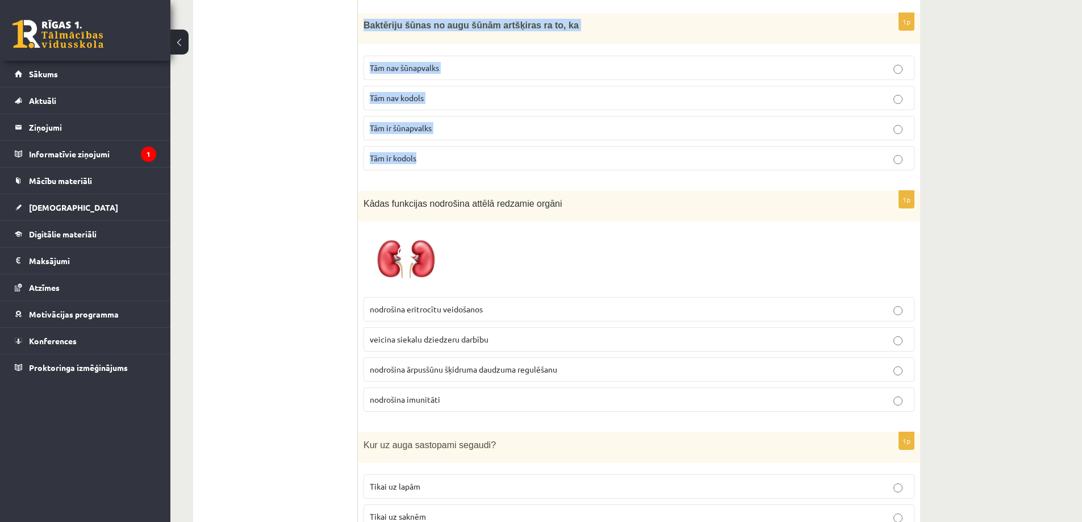
scroll to position [4432, 0]
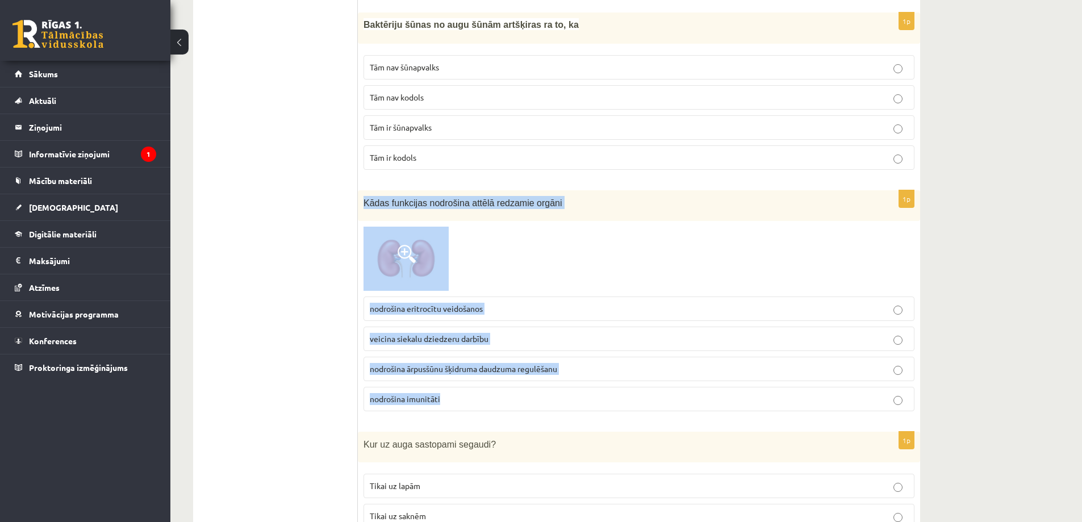
drag, startPoint x: 362, startPoint y: 172, endPoint x: 493, endPoint y: 383, distance: 248.3
click at [493, 383] on div "1p Kādas funkcijas nodrošina attēlā redzamie orgāni nodrošina eritrocītu veidoš…" at bounding box center [639, 305] width 563 height 230
copy div "Kādas funkcijas nodrošina attēlā redzamie orgāni nodrošina eritrocītu veidošano…"
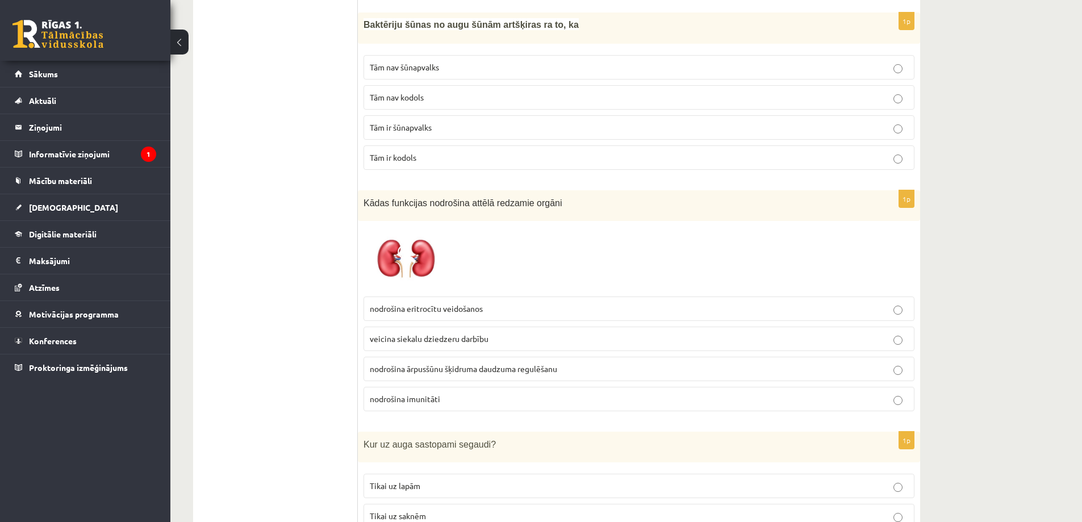
click at [440, 364] on span "nodrošina ārpusšūnu šķidruma daudzuma regulēšanu" at bounding box center [464, 369] width 188 height 10
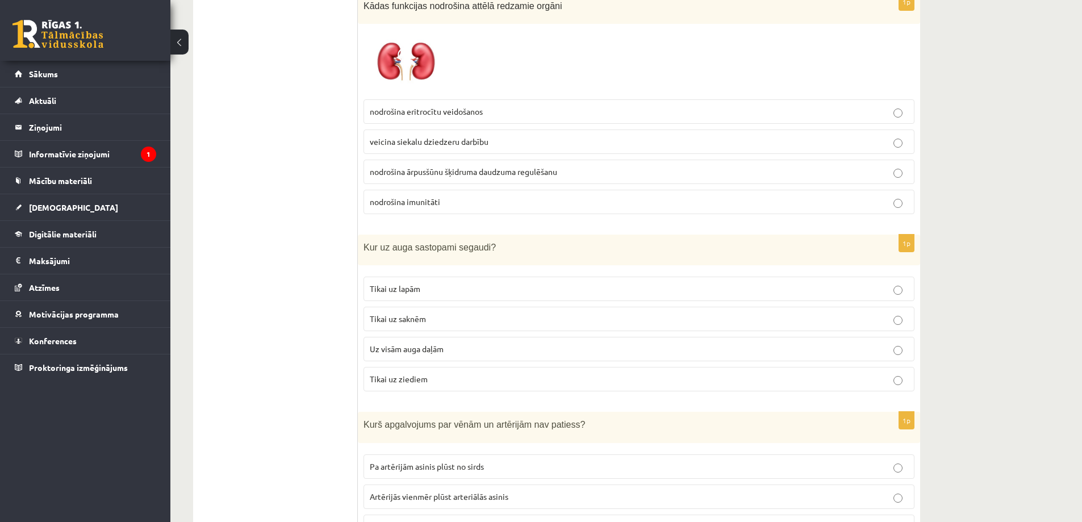
scroll to position [4660, 0]
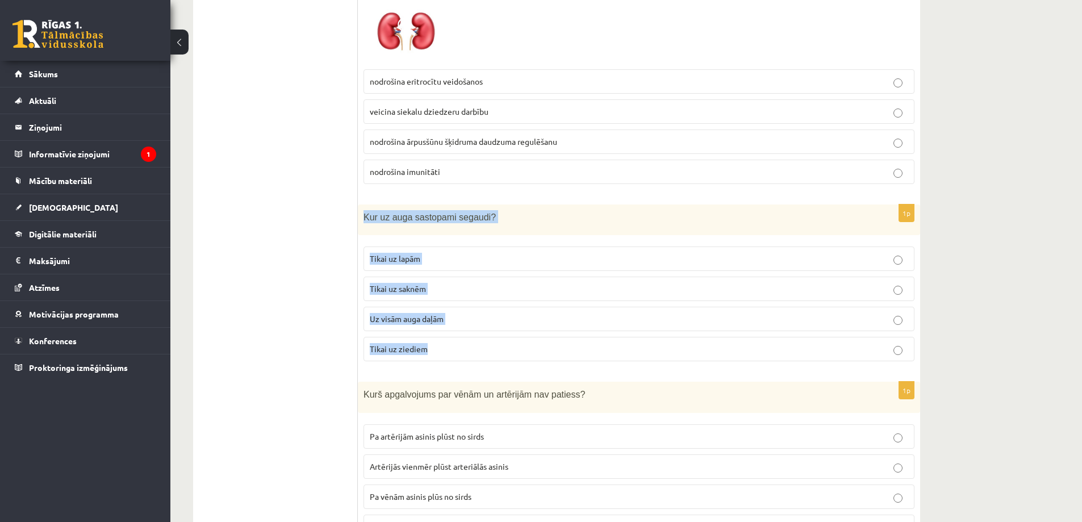
drag, startPoint x: 362, startPoint y: 186, endPoint x: 511, endPoint y: 336, distance: 211.3
click at [511, 336] on div "1p Kur uz auga sastopami segaudi? Tikai uz lapām Tikai uz saknēm Uz visām auga …" at bounding box center [639, 288] width 563 height 166
copy div "Kur uz auga sastopami segaudi? Tikai uz lapām Tikai uz saknēm Uz visām auga daļ…"
click at [464, 343] on p "Tikai uz ziediem" at bounding box center [639, 349] width 539 height 12
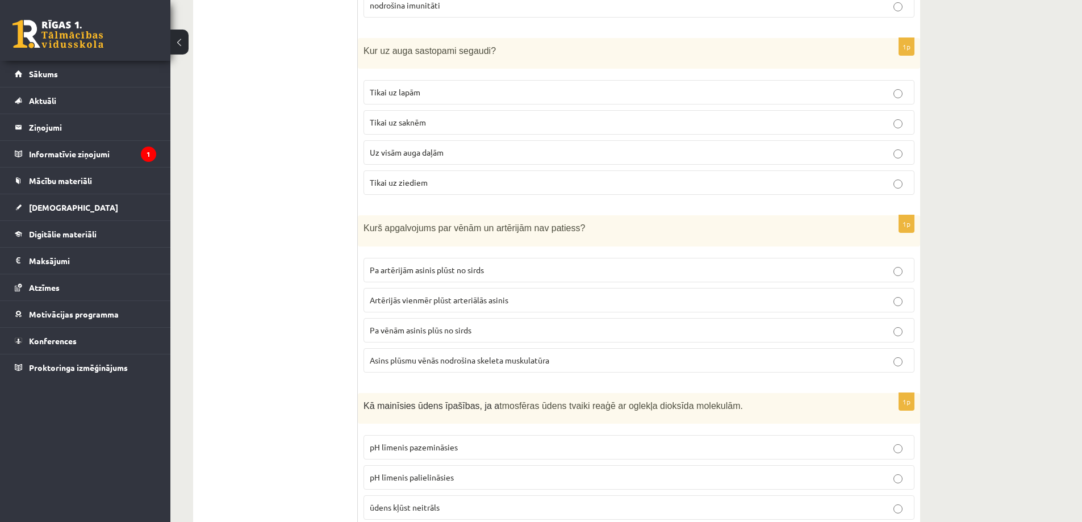
scroll to position [4830, 0]
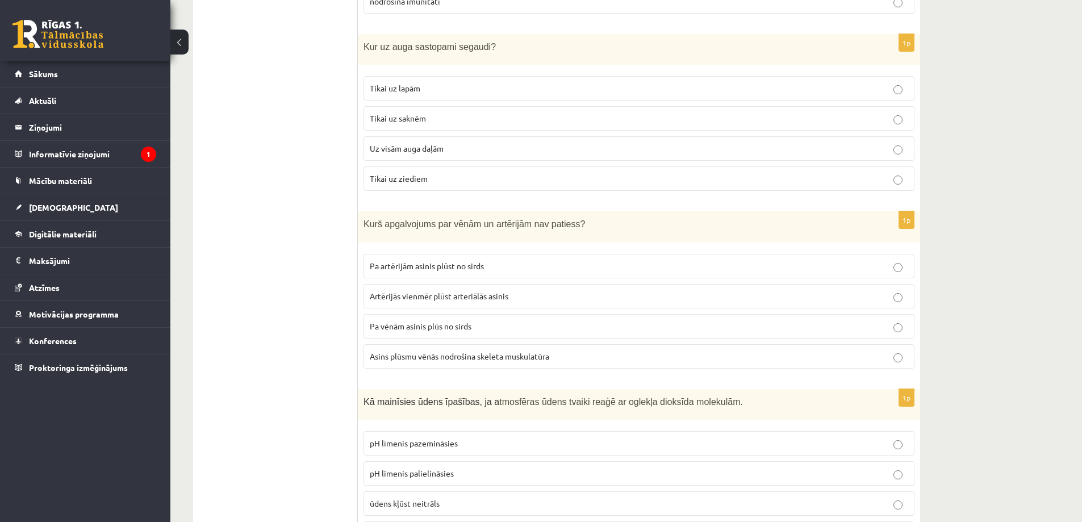
click at [434, 351] on span "Asins plūsmu vēnās nodrošina skeleta muskulatūra" at bounding box center [460, 356] width 180 height 10
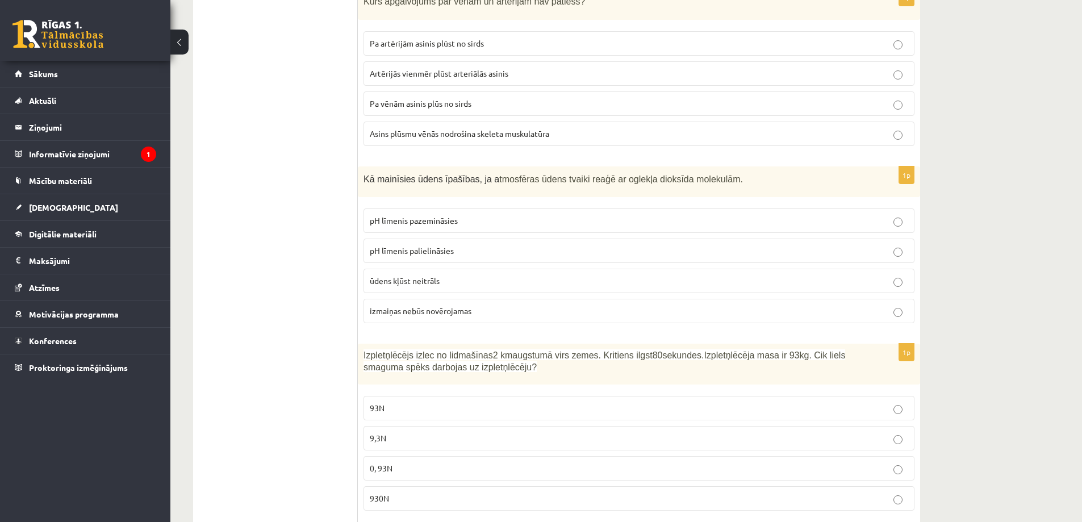
scroll to position [5057, 0]
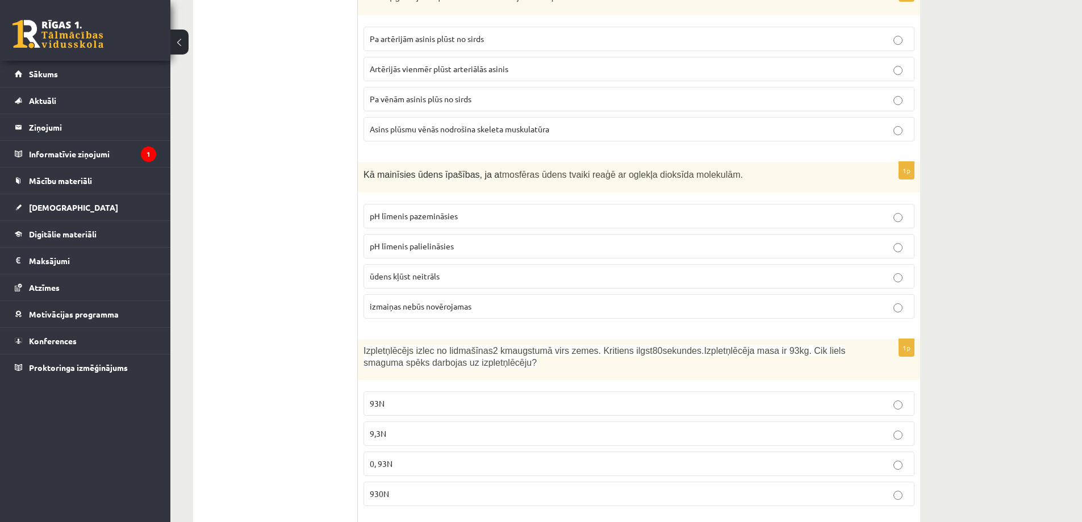
click at [390, 271] on span "ūdens kļūst neitrāls" at bounding box center [405, 276] width 70 height 10
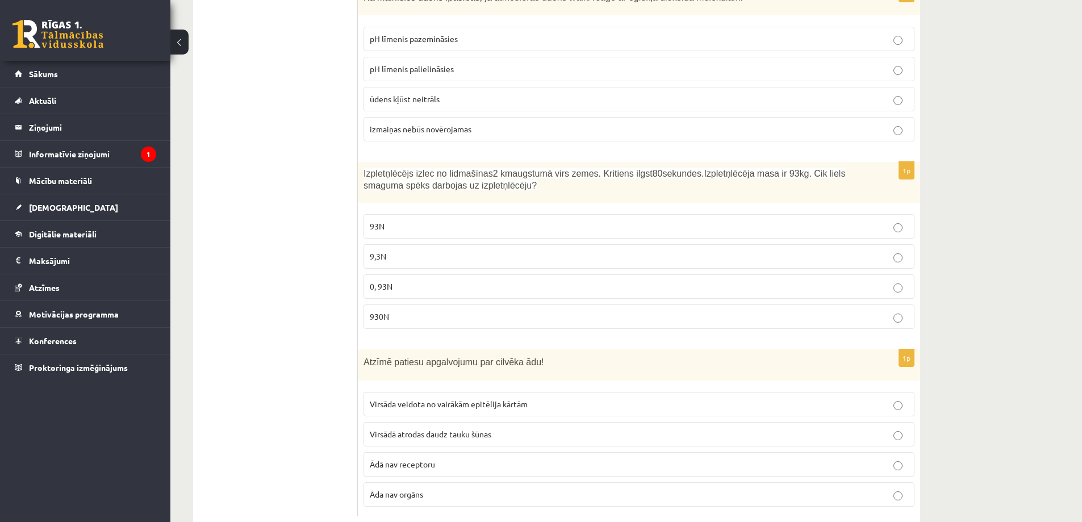
scroll to position [5236, 0]
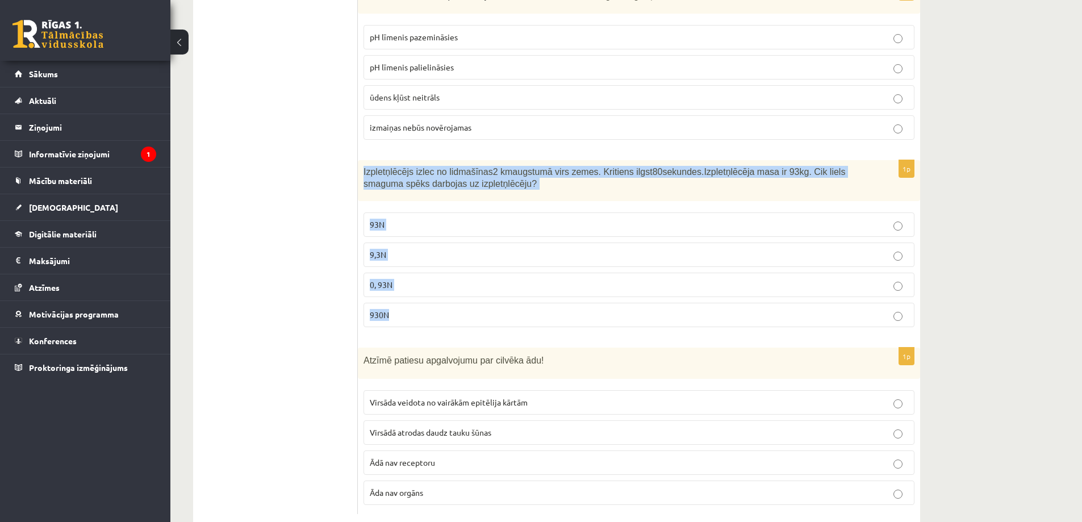
drag, startPoint x: 362, startPoint y: 143, endPoint x: 551, endPoint y: 280, distance: 233.6
click at [551, 280] on div "1p Izpletņlēcējs izlec no lidmašīnas 2 km augstumā virs zemes. Kritiens ilgst 8…" at bounding box center [639, 248] width 563 height 176
click at [449, 309] on p "930N" at bounding box center [639, 315] width 539 height 12
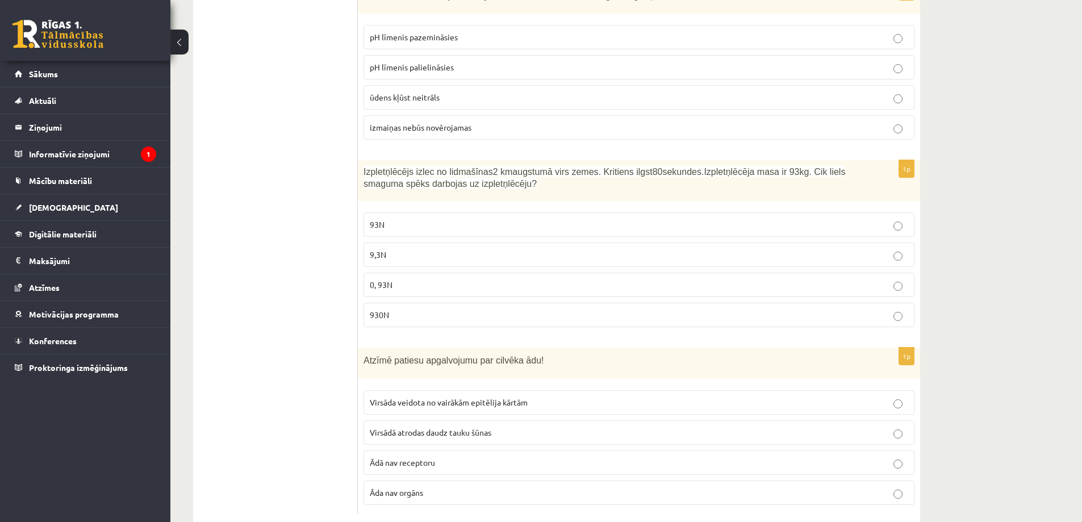
click at [443, 397] on span "Virsāda veidota no vairākām epitēlija kārtām" at bounding box center [449, 402] width 158 height 10
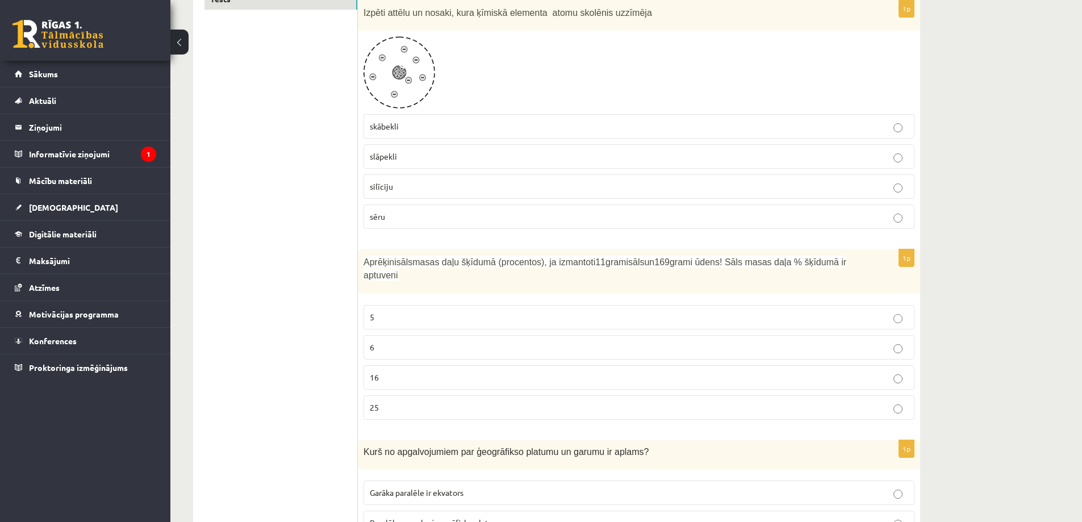
scroll to position [0, 0]
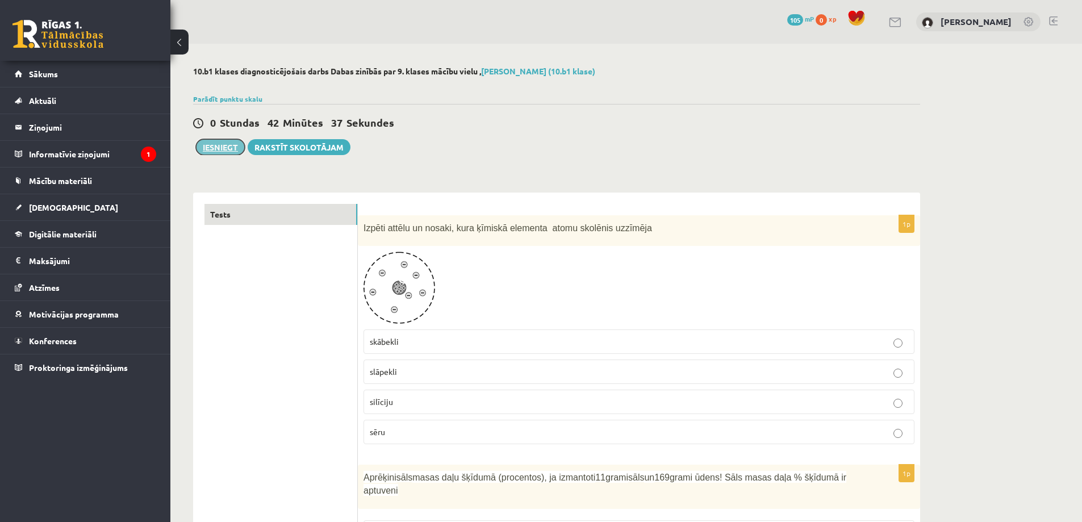
click at [227, 149] on button "Iesniegt" at bounding box center [220, 147] width 49 height 16
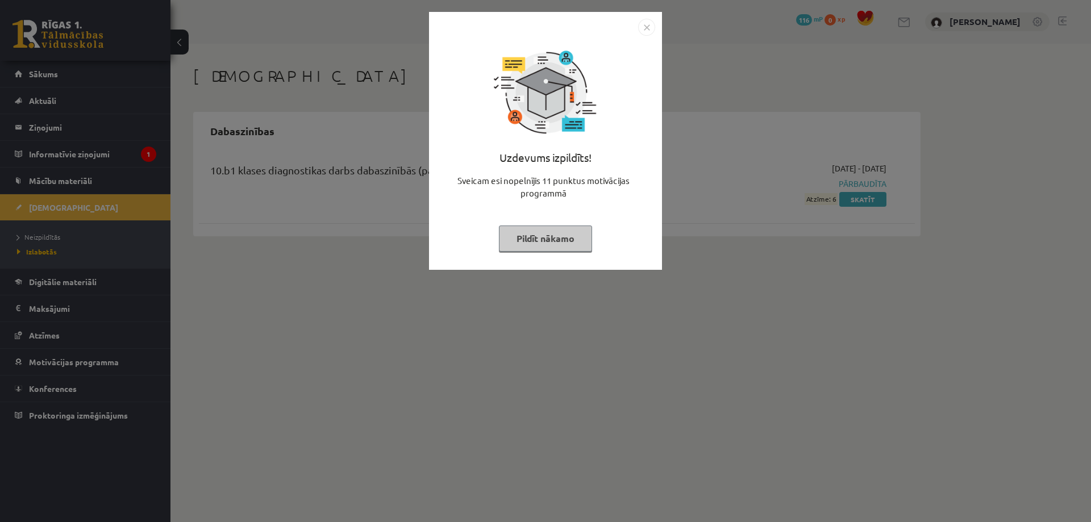
click at [661, 292] on div "Uzdevums izpildīts! Sveicam esi nopelnījis 11 punktus motivācijas programmā Pil…" at bounding box center [545, 261] width 1091 height 522
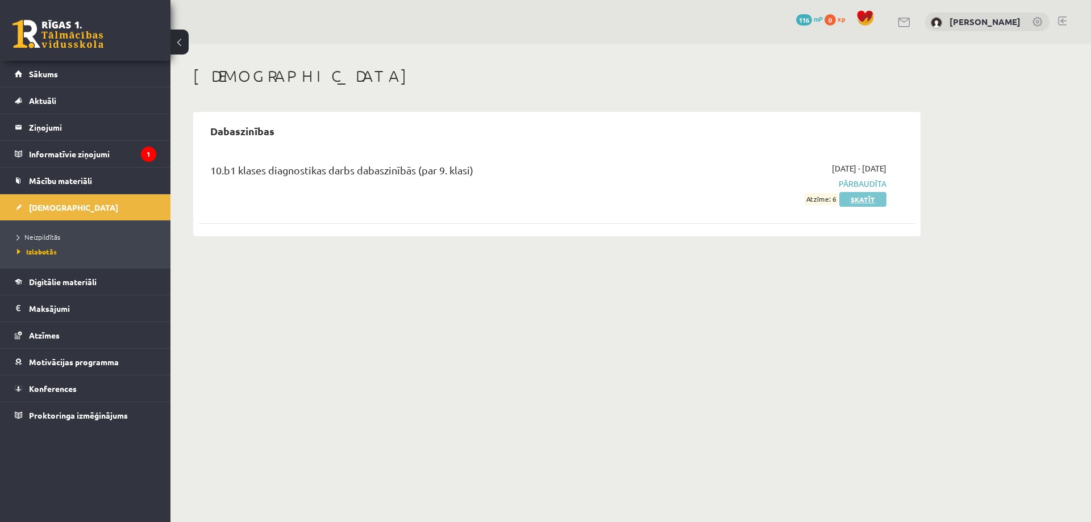
click at [852, 200] on link "Skatīt" at bounding box center [862, 199] width 47 height 15
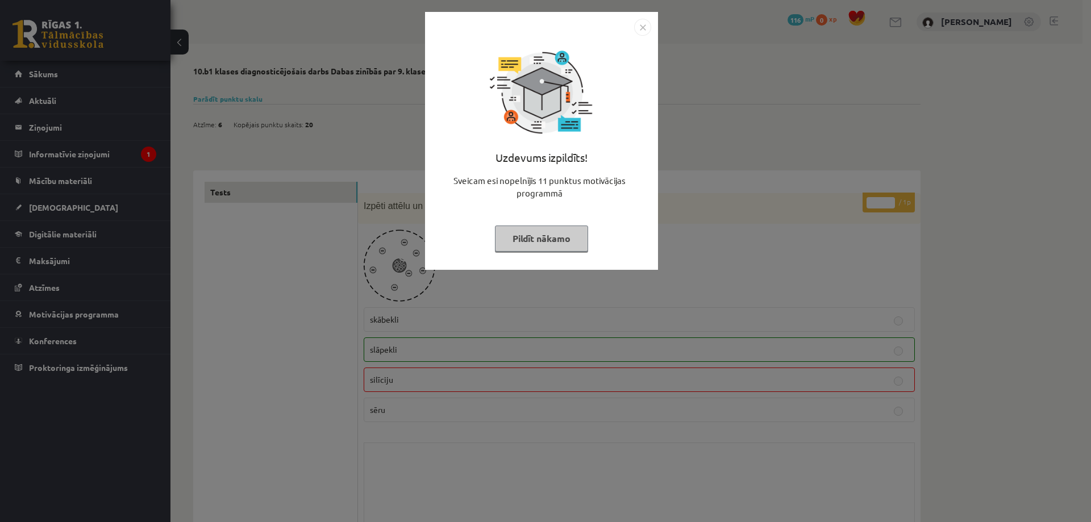
click at [710, 99] on div "Uzdevums izpildīts! Sveicam esi nopelnījis 11 punktus motivācijas programmā Pil…" at bounding box center [545, 261] width 1091 height 522
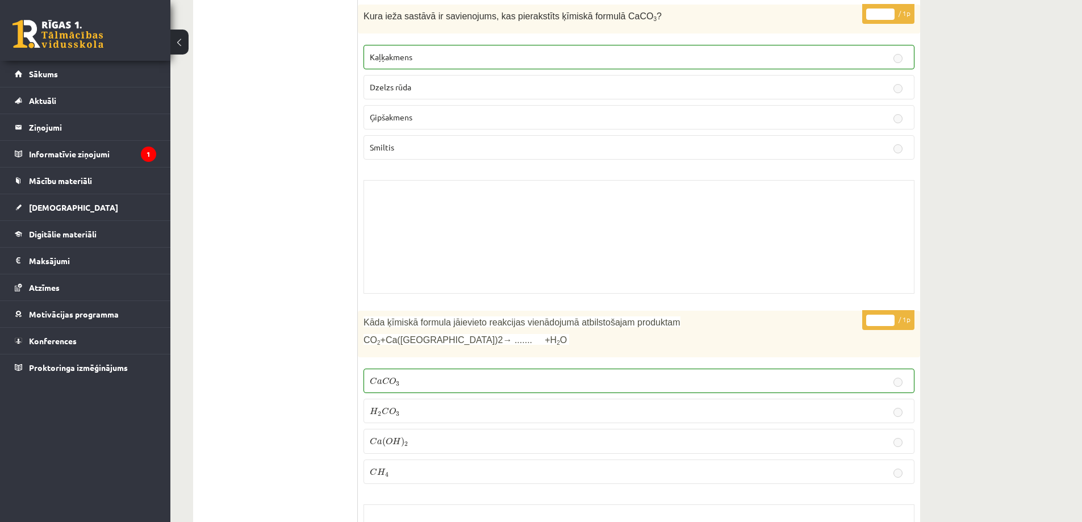
scroll to position [1989, 0]
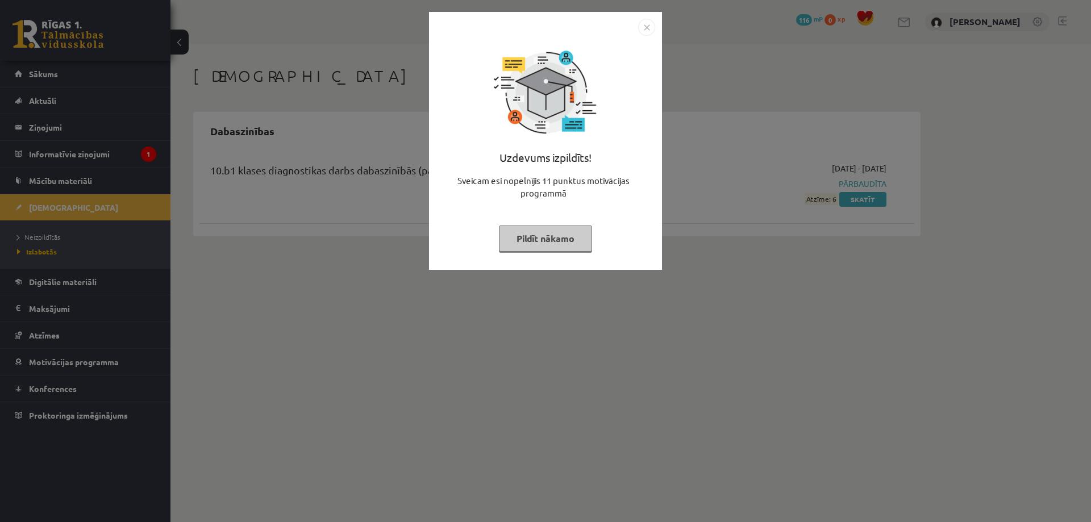
click at [388, 353] on div "Uzdevums izpildīts! Sveicam esi nopelnījis 11 punktus motivācijas programmā Pil…" at bounding box center [545, 261] width 1091 height 522
